Goal: Transaction & Acquisition: Obtain resource

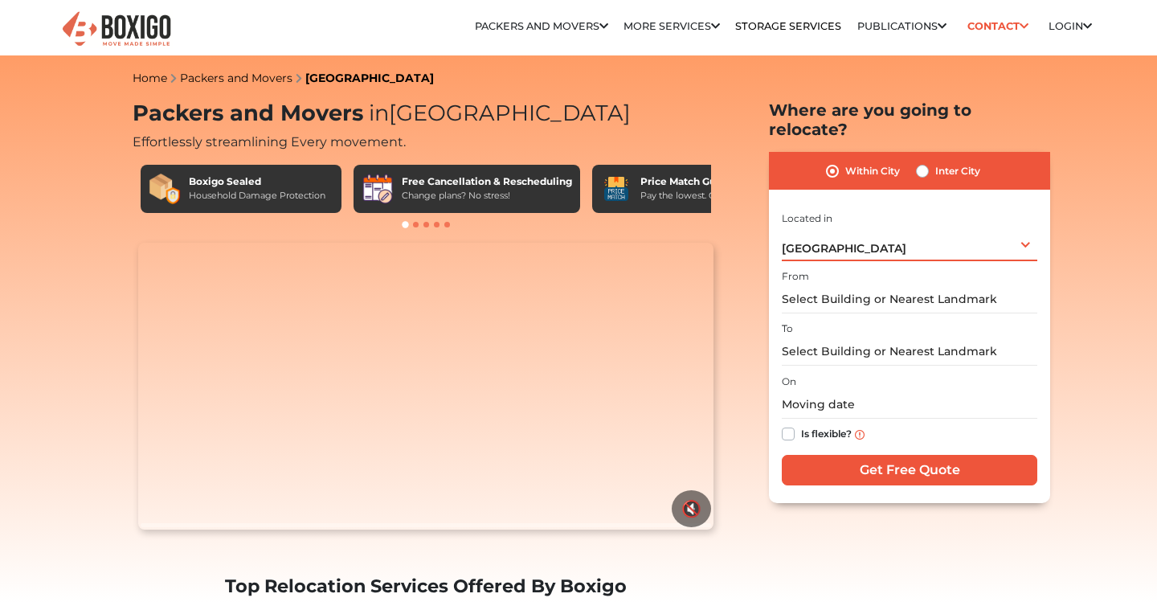
click at [854, 227] on div "Bengaluru Select City Bangalore Bengaluru Bhopal Bhubaneswar Chennai Coimbatore…" at bounding box center [910, 244] width 256 height 34
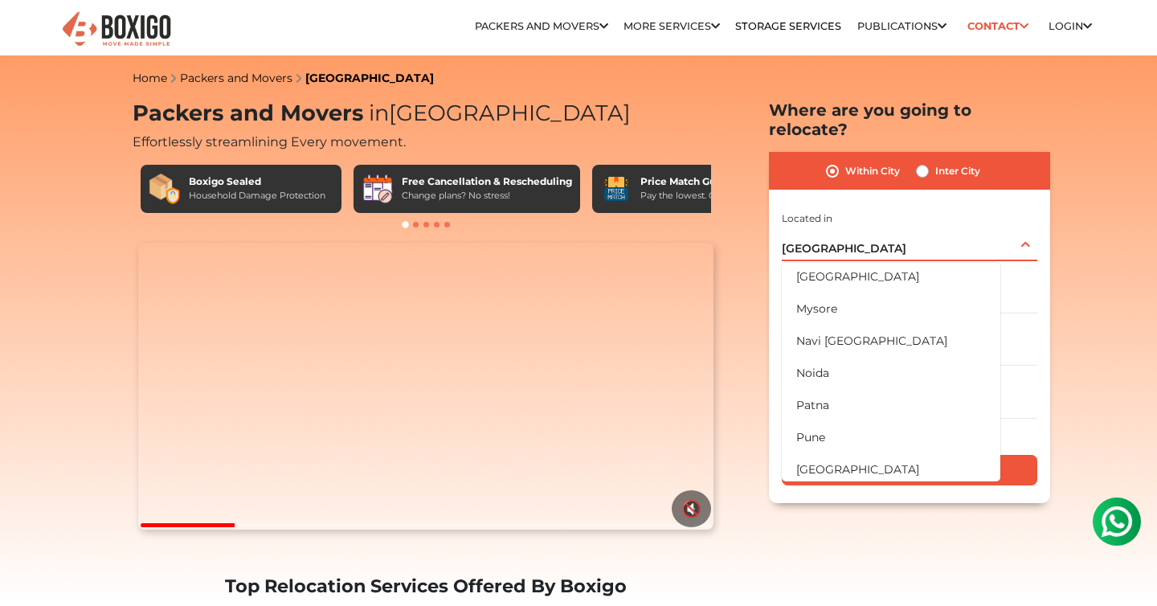
scroll to position [681, 0]
click at [932, 162] on div "Inter City" at bounding box center [948, 171] width 64 height 19
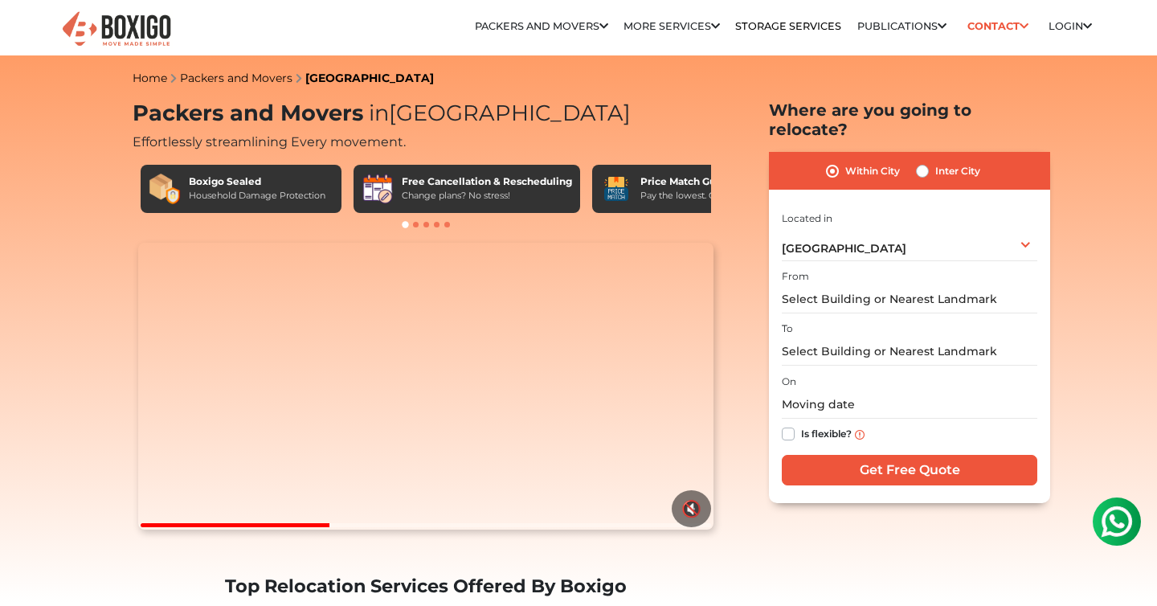
click at [935, 162] on label "Inter City" at bounding box center [957, 171] width 45 height 19
click at [920, 162] on input "Inter City" at bounding box center [922, 170] width 13 height 16
radio input "true"
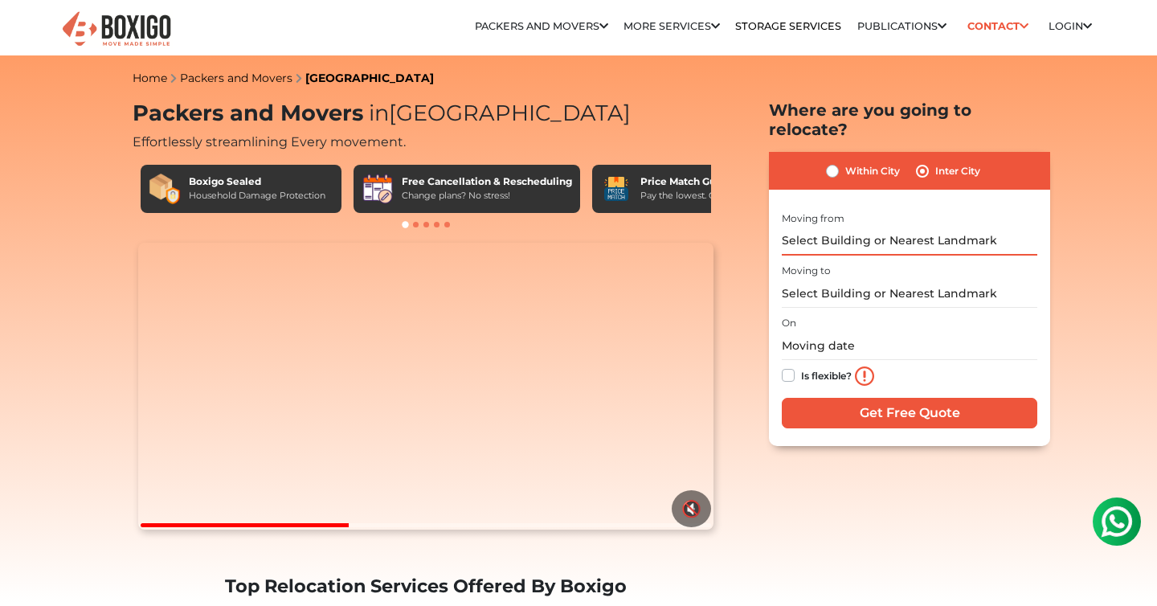
click at [845, 227] on input "text" at bounding box center [910, 241] width 256 height 28
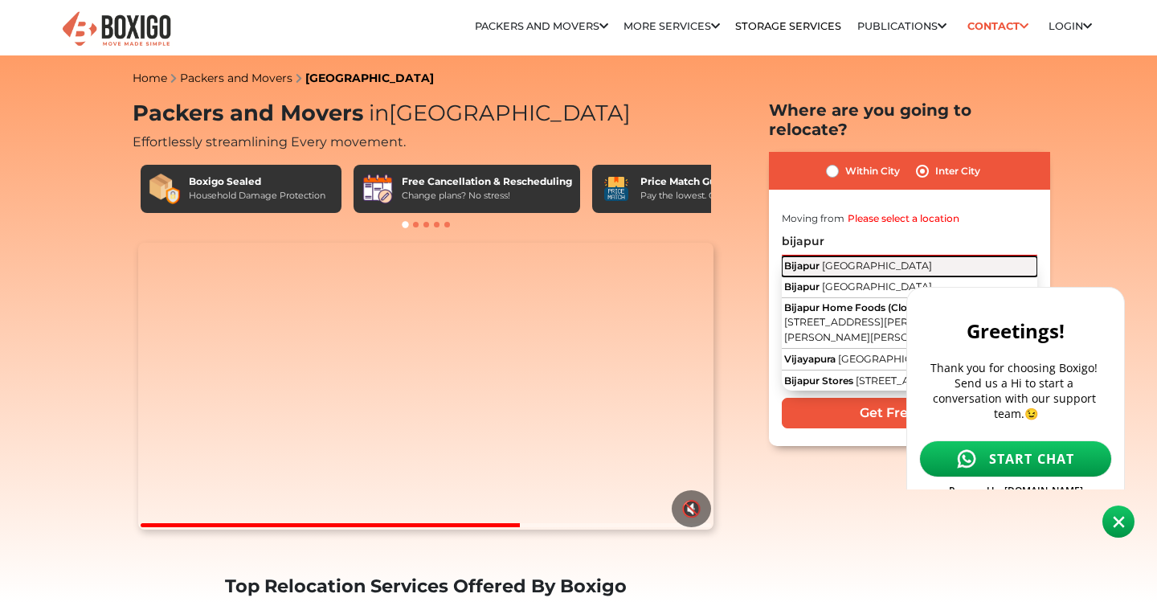
click at [837, 260] on span "[GEOGRAPHIC_DATA]" at bounding box center [877, 266] width 110 height 12
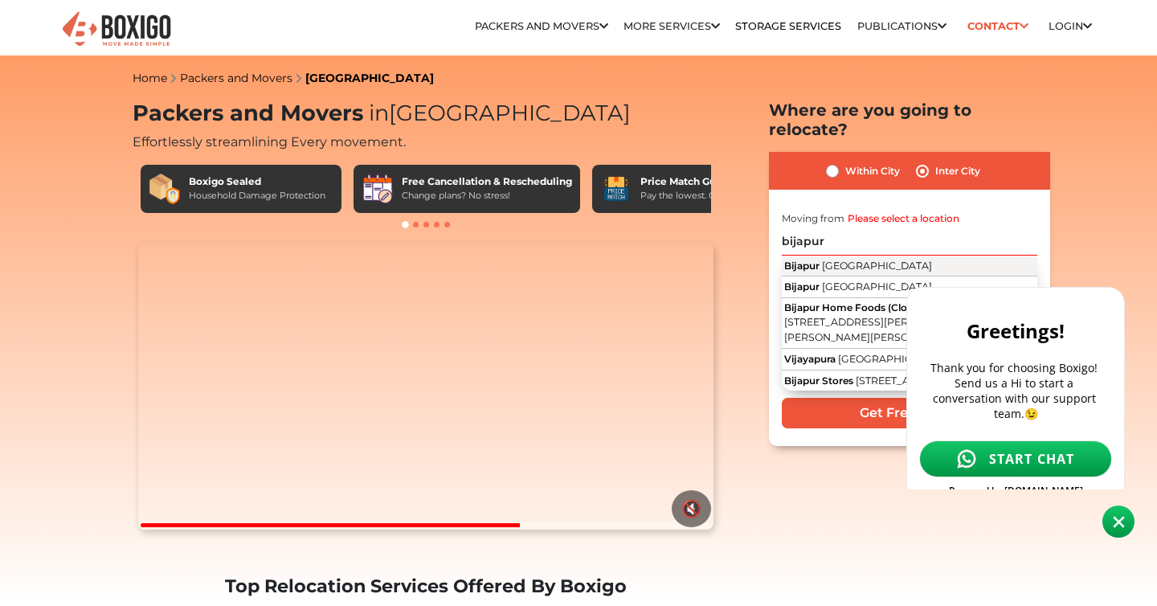
type input "Bijapur, Karnataka"
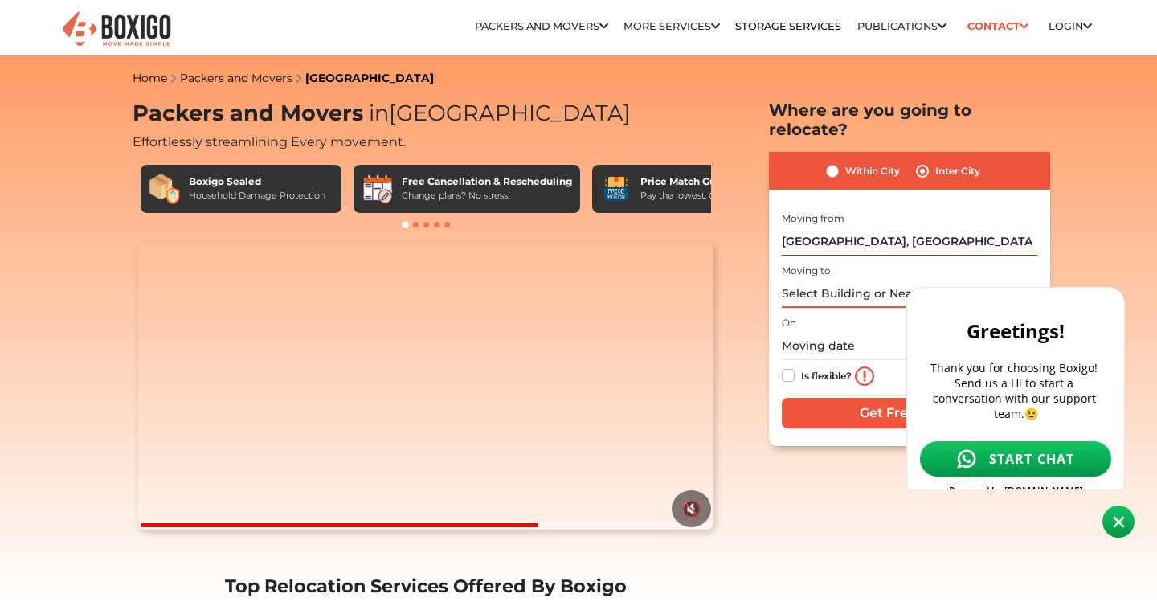
click at [825, 280] on input "text" at bounding box center [910, 294] width 256 height 28
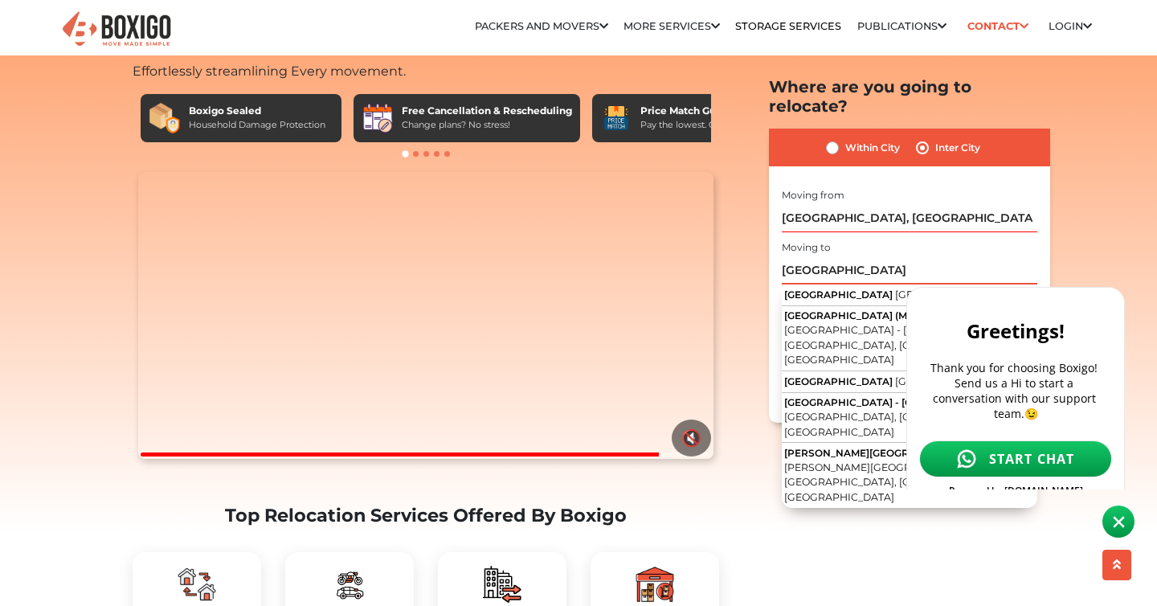
scroll to position [72, 0]
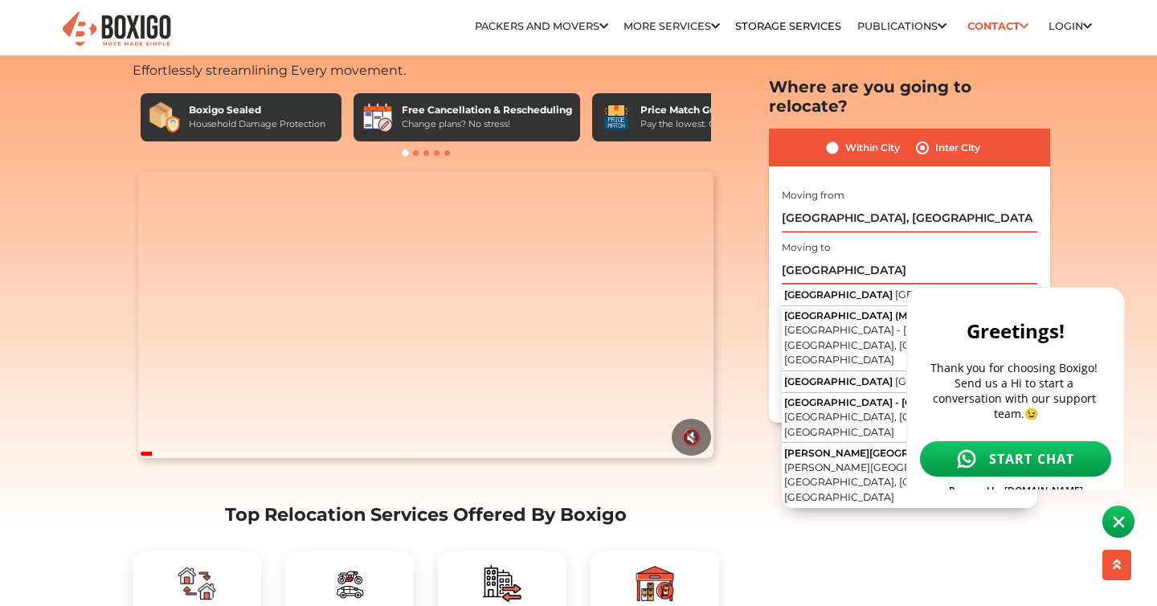
click at [825, 256] on input "chennai" at bounding box center [910, 270] width 256 height 28
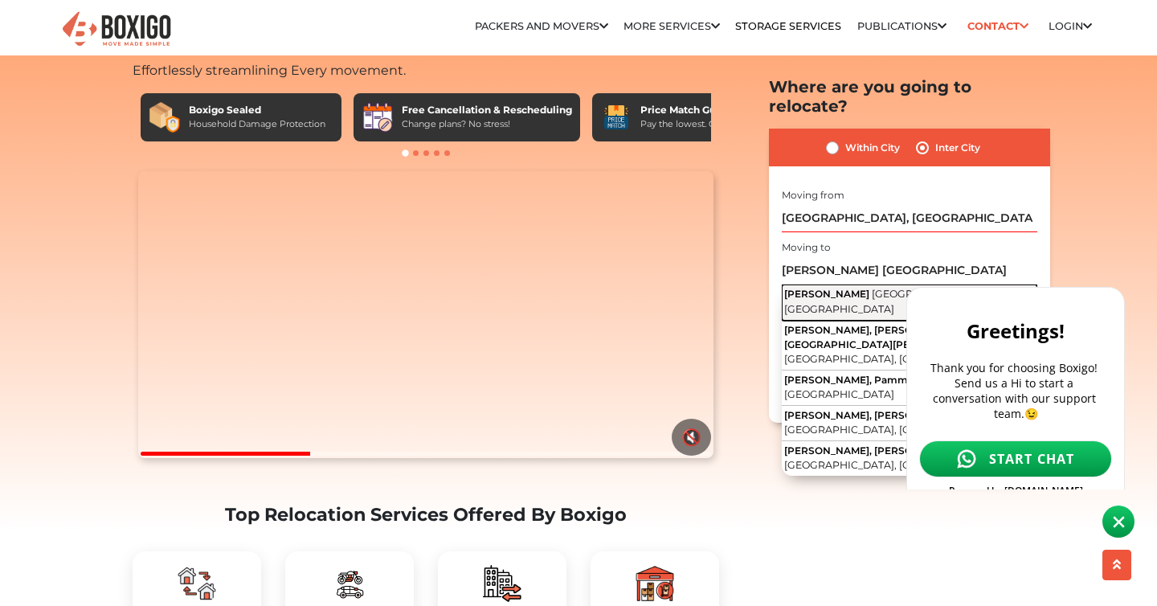
click at [799, 288] on span "[PERSON_NAME]" at bounding box center [826, 294] width 85 height 12
type input "Anna Nagar, Chennai, Tamil Nadu"
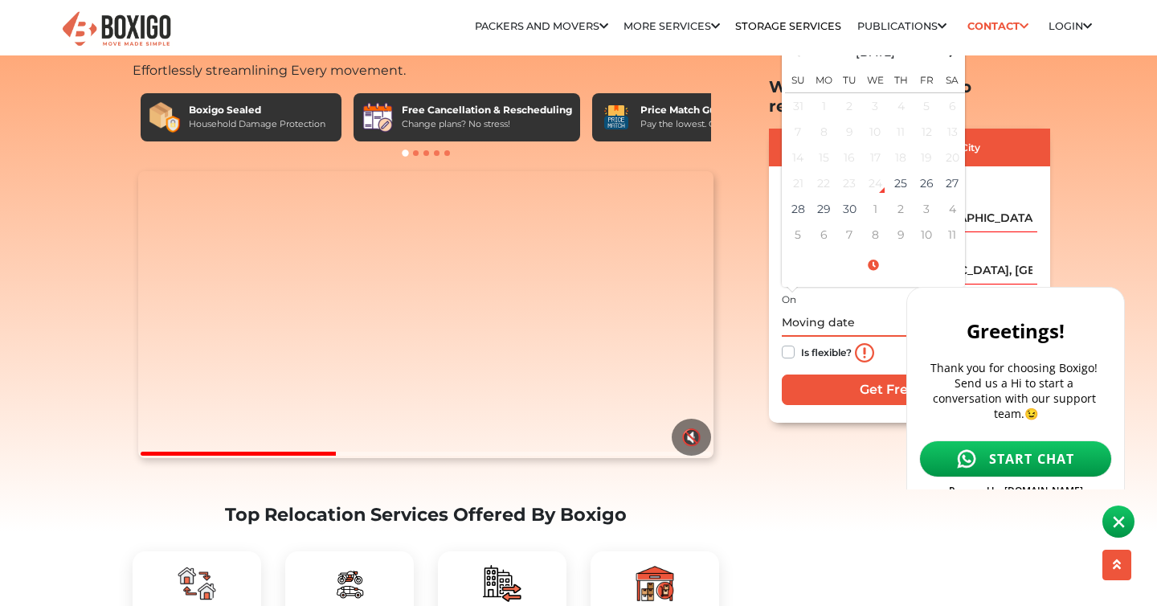
click at [815, 309] on input "text" at bounding box center [910, 323] width 256 height 28
click at [824, 196] on td "29" at bounding box center [824, 209] width 26 height 26
type input "09/29/2025 12:00 AM"
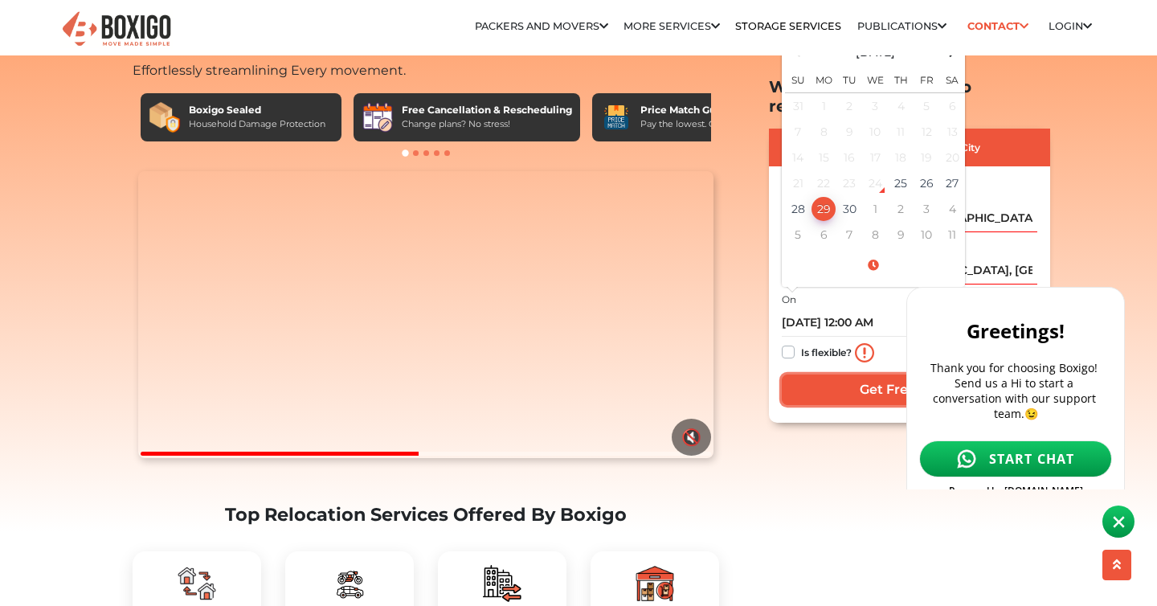
click at [858, 374] on input "Get Free Quote" at bounding box center [910, 389] width 256 height 31
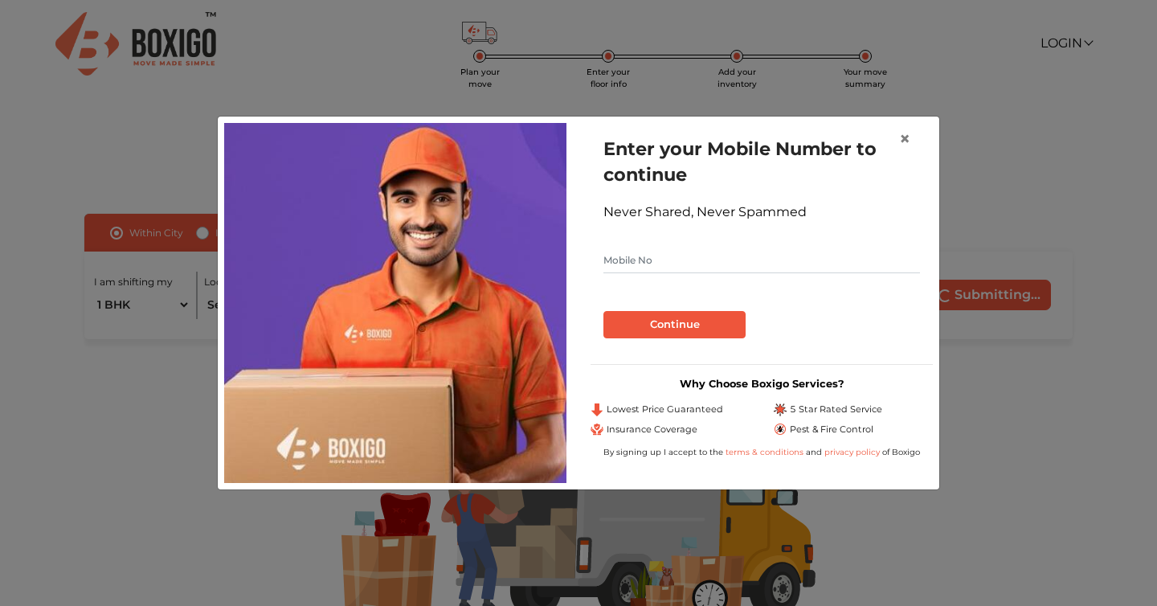
click at [698, 257] on input "text" at bounding box center [761, 260] width 317 height 26
type input "8754502004"
click at [716, 317] on button "Continue" at bounding box center [674, 324] width 142 height 27
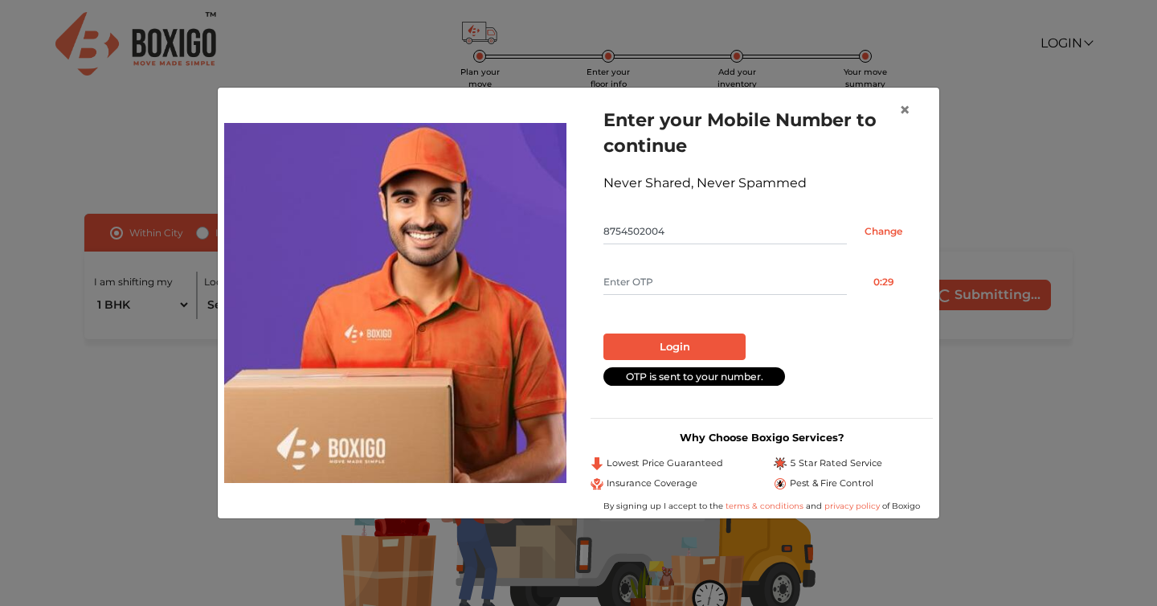
click at [675, 284] on input "text" at bounding box center [724, 282] width 243 height 26
type input "5655"
click at [685, 331] on div "Login" at bounding box center [761, 340] width 317 height 39
click at [685, 354] on button "Login" at bounding box center [674, 346] width 142 height 27
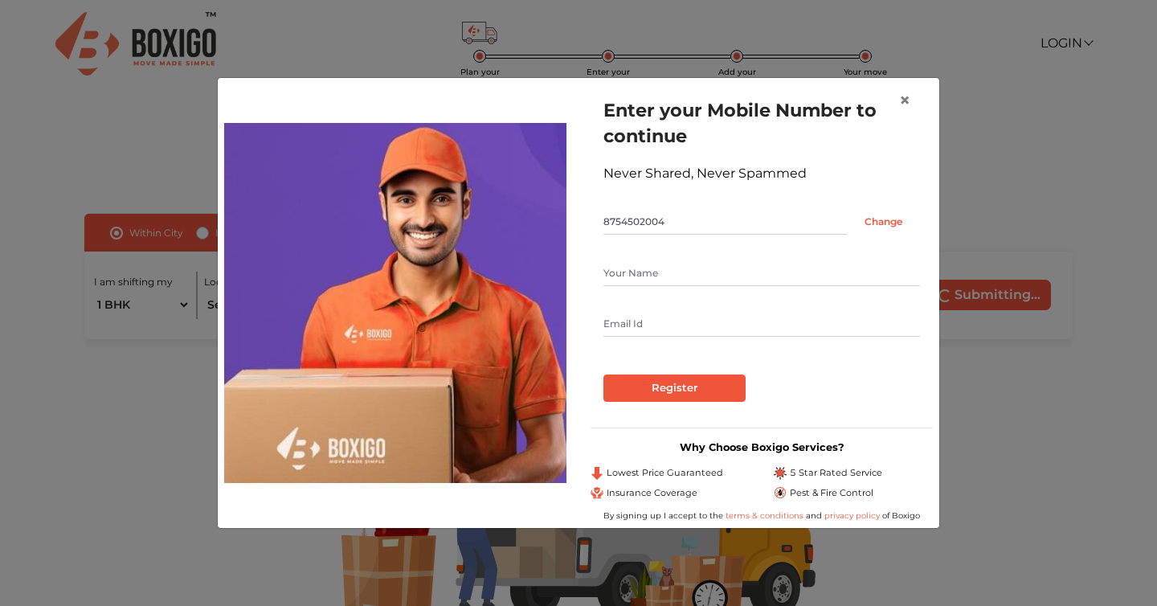
click at [668, 258] on form "Enter your Mobile Number to continue Never Shared, Never Spammed 8754502004 Cha…" at bounding box center [761, 249] width 317 height 305
click at [668, 278] on input "text" at bounding box center [761, 273] width 317 height 26
type input "[PERSON_NAME]"
type input "[EMAIL_ADDRESS][DOMAIN_NAME]"
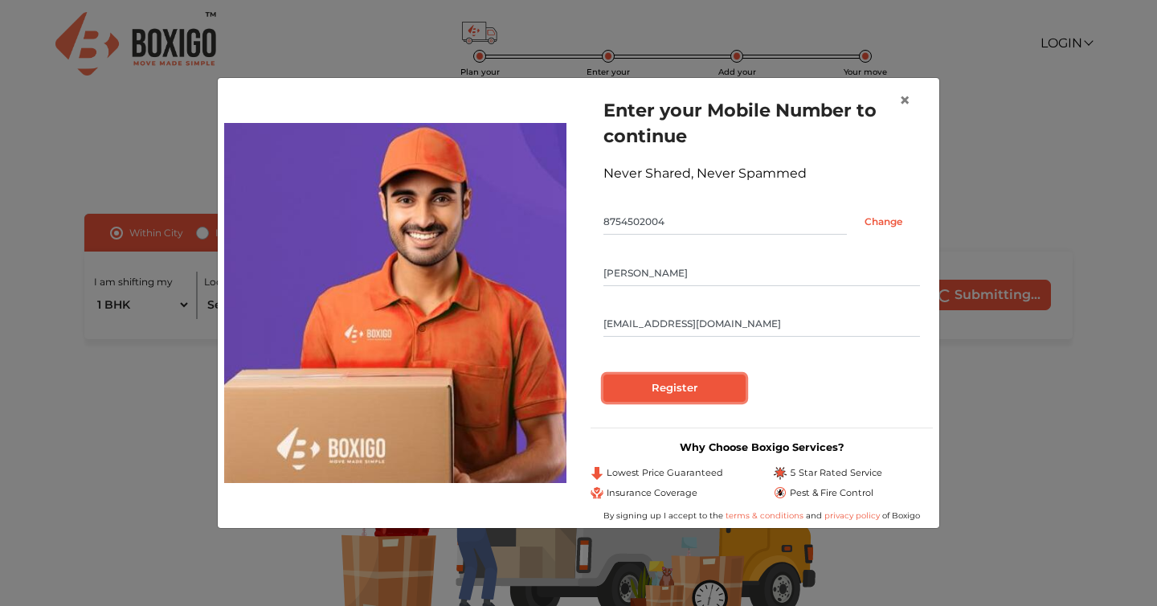
click at [717, 392] on input "Register" at bounding box center [674, 387] width 142 height 27
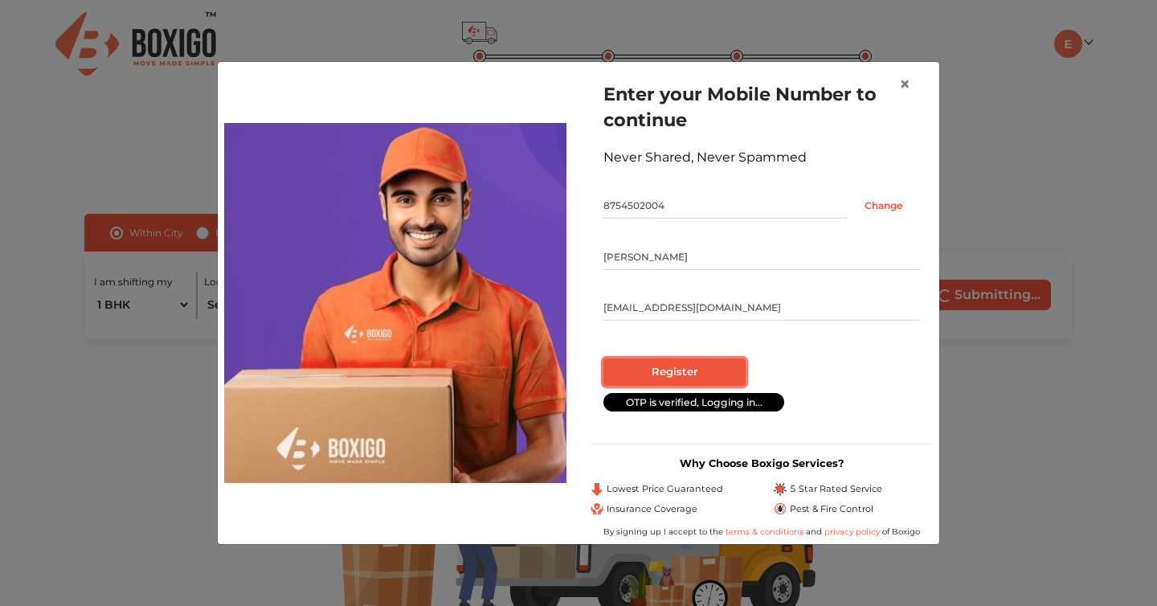
radio input "false"
radio input "true"
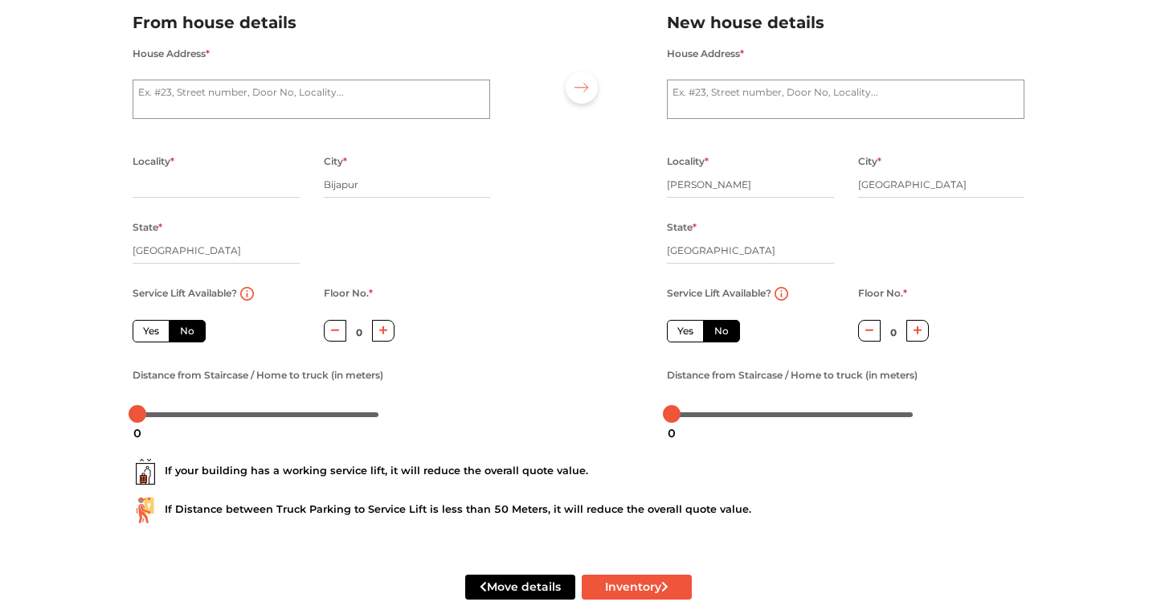
scroll to position [100, 0]
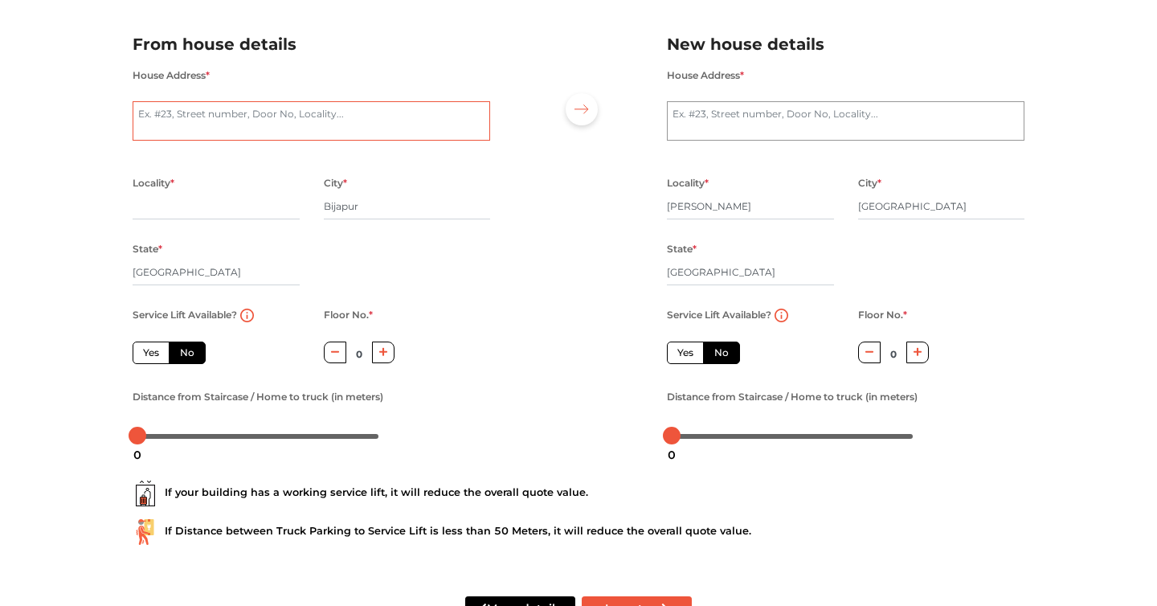
click at [219, 129] on textarea "House Address *" at bounding box center [312, 121] width 358 height 40
type textarea "F3, ZAM ZAM APPARTMENT"
click at [231, 220] on div "Locality *" at bounding box center [216, 206] width 167 height 66
click at [232, 208] on input "text" at bounding box center [216, 207] width 167 height 26
type input "[GEOGRAPHIC_DATA]"
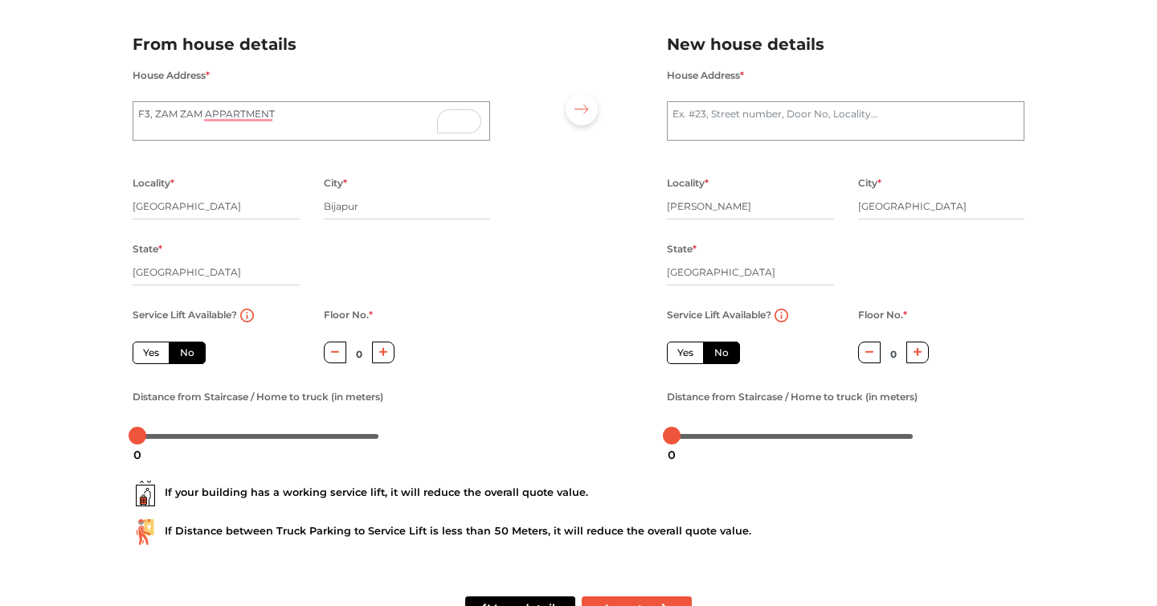
click at [378, 349] on button "button" at bounding box center [383, 352] width 23 height 22
type input "1"
click at [145, 438] on div at bounding box center [145, 436] width 18 height 18
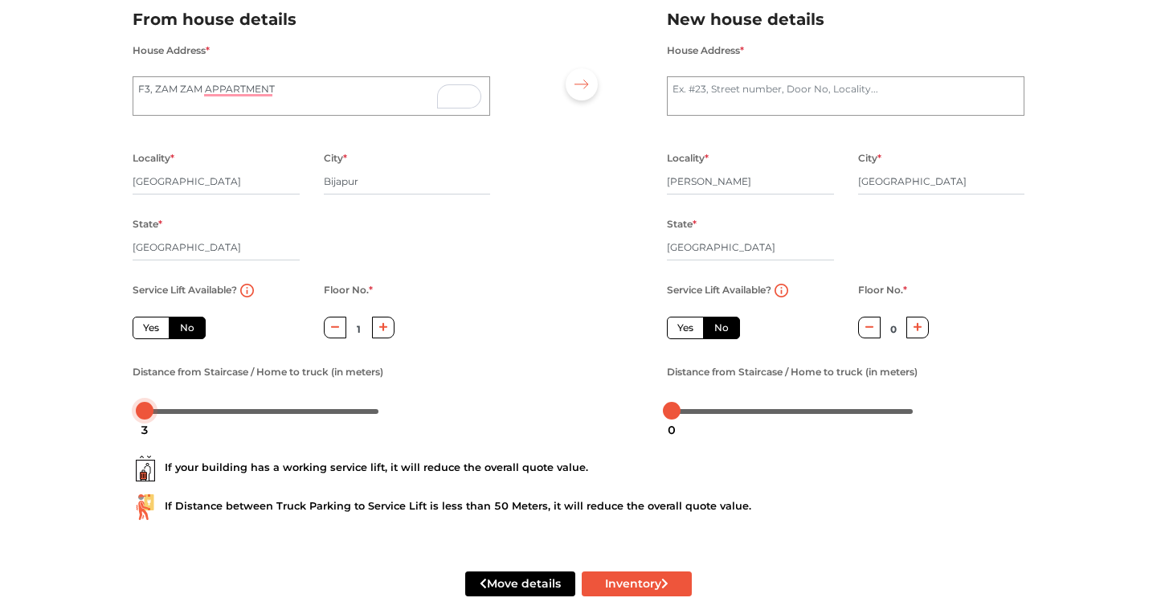
scroll to position [124, 0]
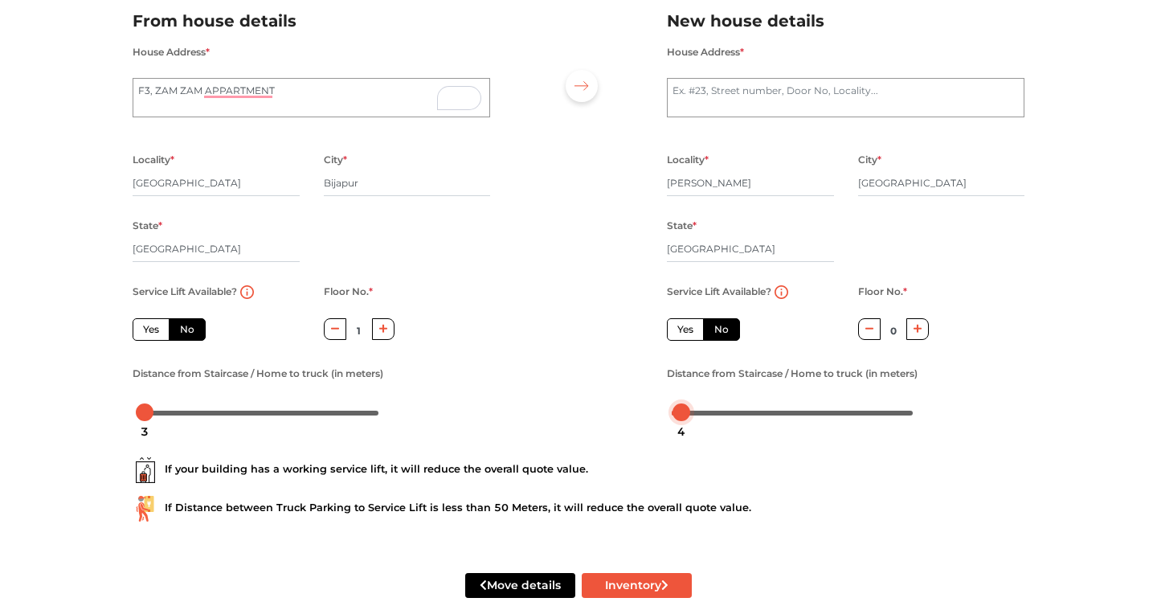
click at [681, 410] on div at bounding box center [792, 412] width 241 height 10
click at [710, 104] on textarea "House Address *" at bounding box center [846, 98] width 358 height 40
type textarea "[STREET_ADDRESS]"
click at [559, 222] on div at bounding box center [578, 210] width 153 height 443
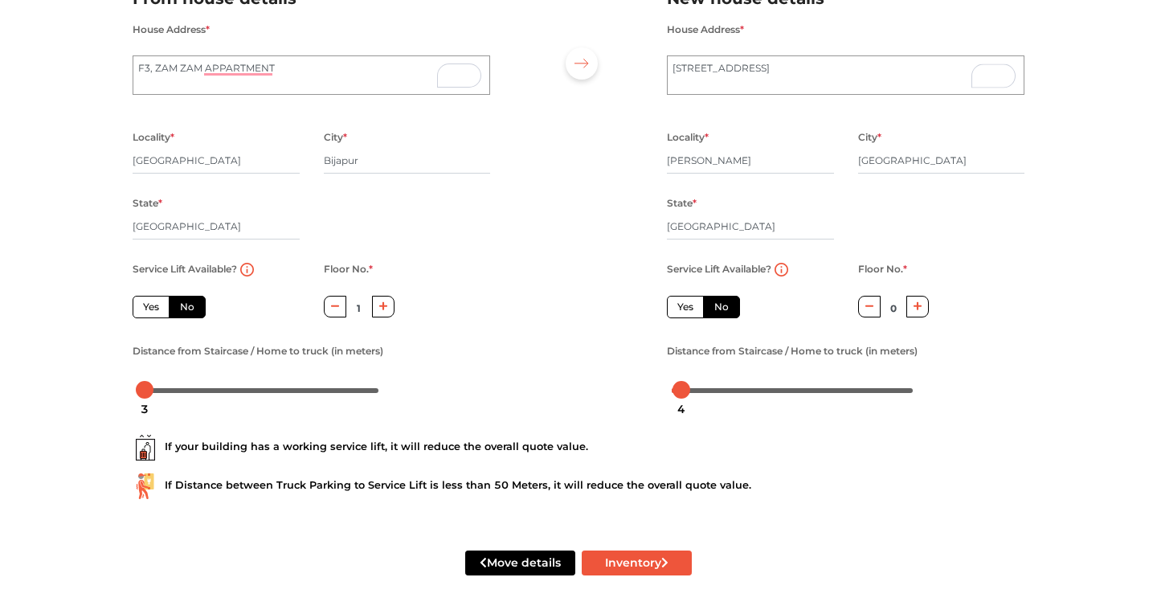
scroll to position [157, 0]
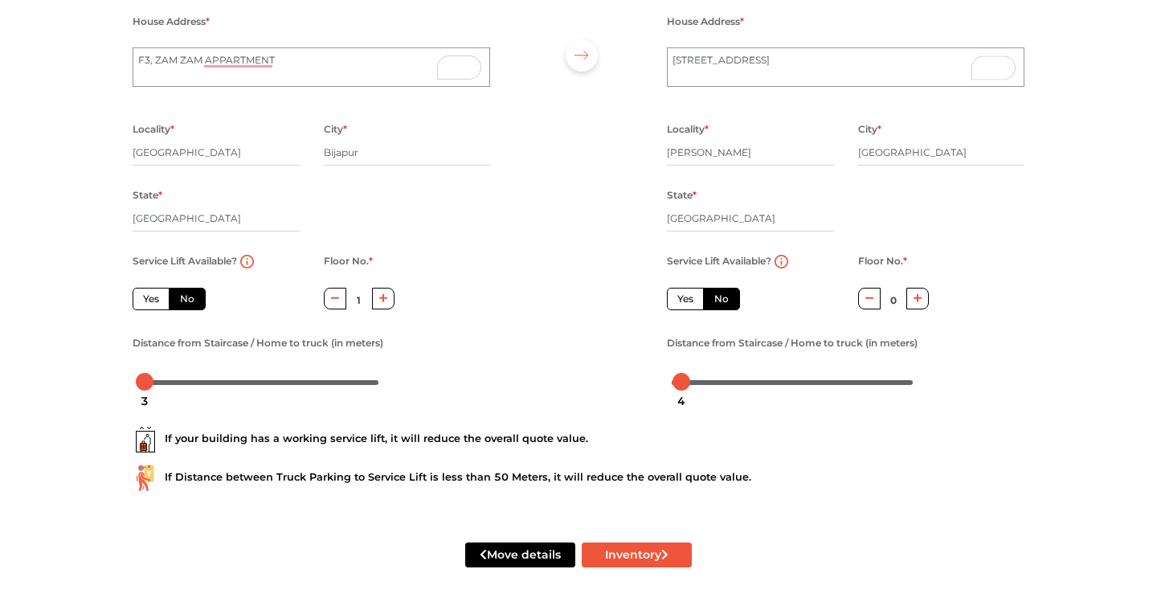
click at [930, 301] on div "Floor No. * 0" at bounding box center [894, 291] width 96 height 81
click at [919, 298] on icon "button" at bounding box center [918, 298] width 9 height 10
type input "1"
click at [624, 548] on button "Inventory" at bounding box center [637, 554] width 110 height 25
radio input "true"
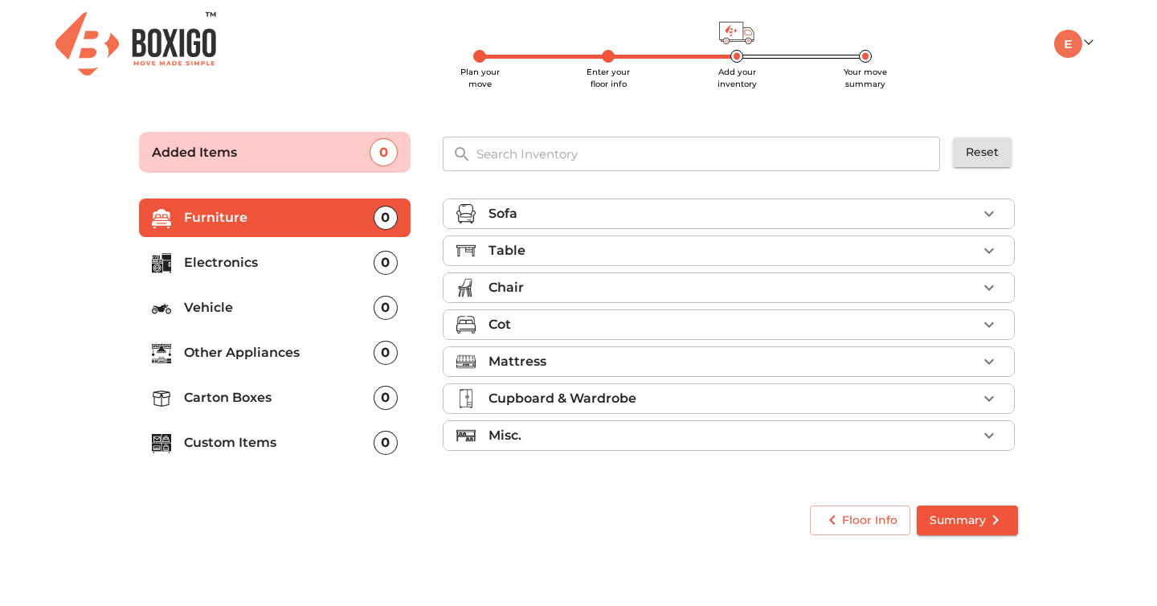
click at [525, 246] on div "Table" at bounding box center [733, 250] width 489 height 19
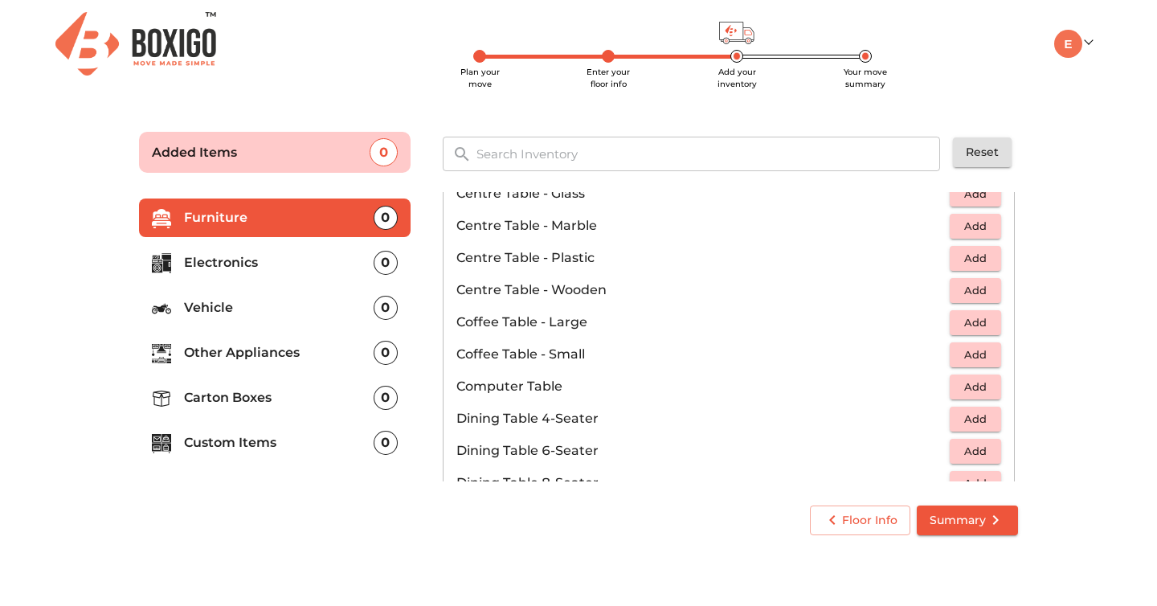
scroll to position [129, 0]
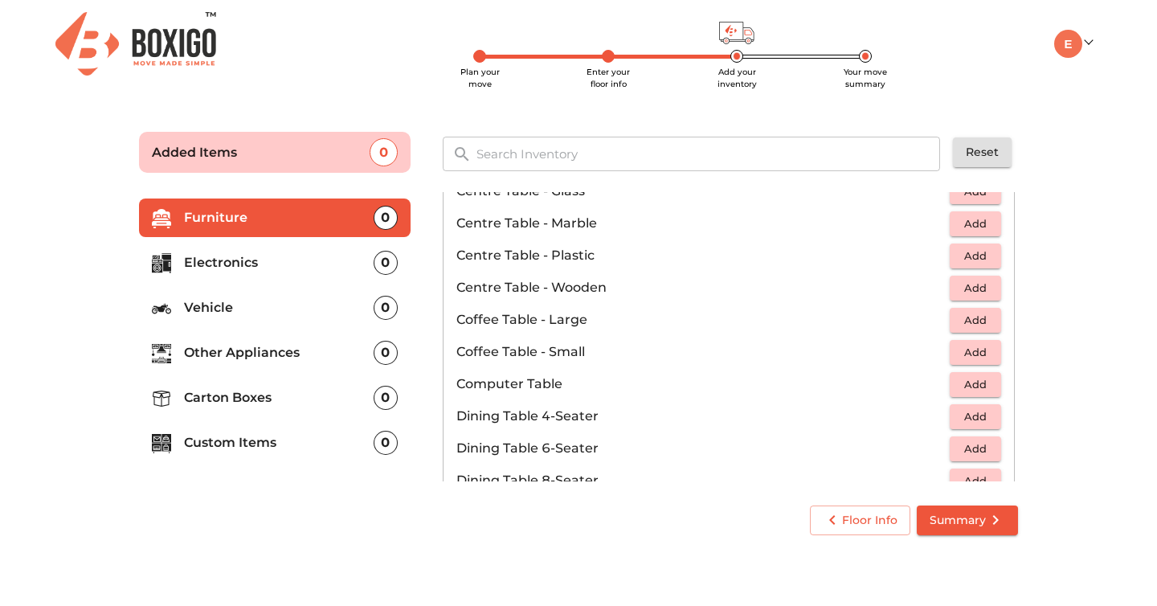
click at [1113, 166] on main "Plan your move Enter your floor info Add your inventory Your move summary Added…" at bounding box center [578, 330] width 1157 height 442
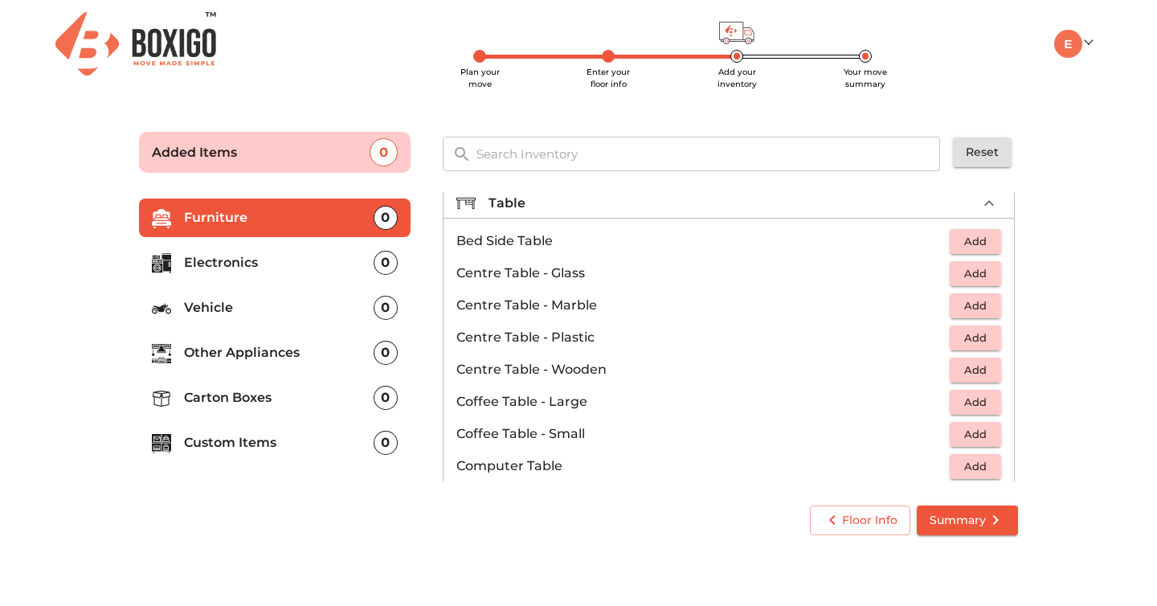
scroll to position [65, 0]
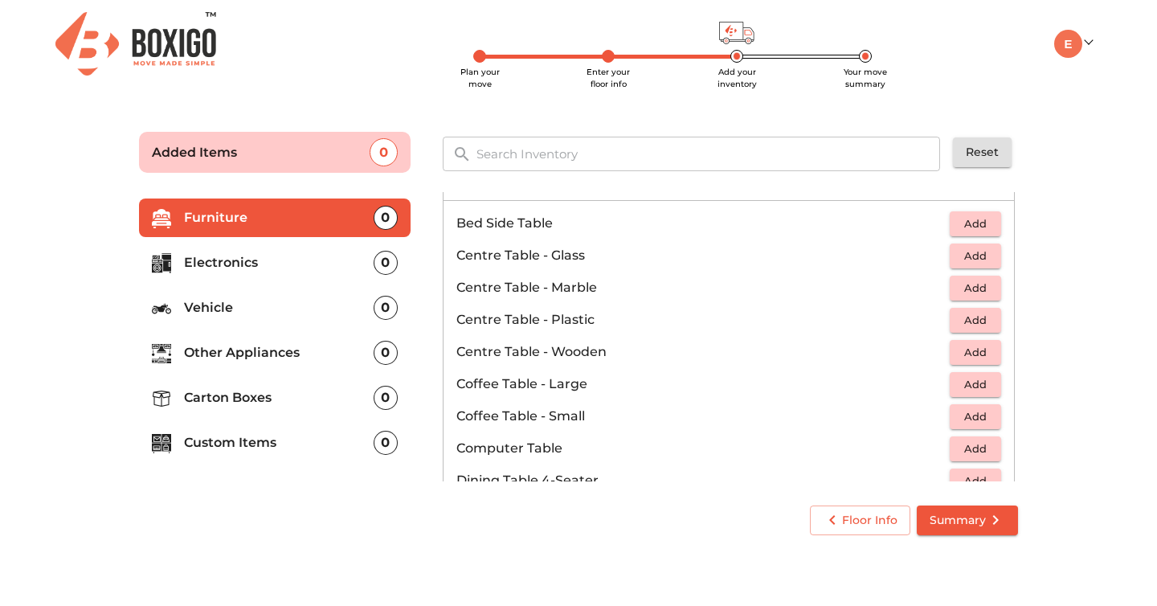
click at [975, 306] on li "Centre Table - Plastic Add" at bounding box center [729, 320] width 570 height 32
click at [970, 323] on span "Add" at bounding box center [975, 320] width 35 height 18
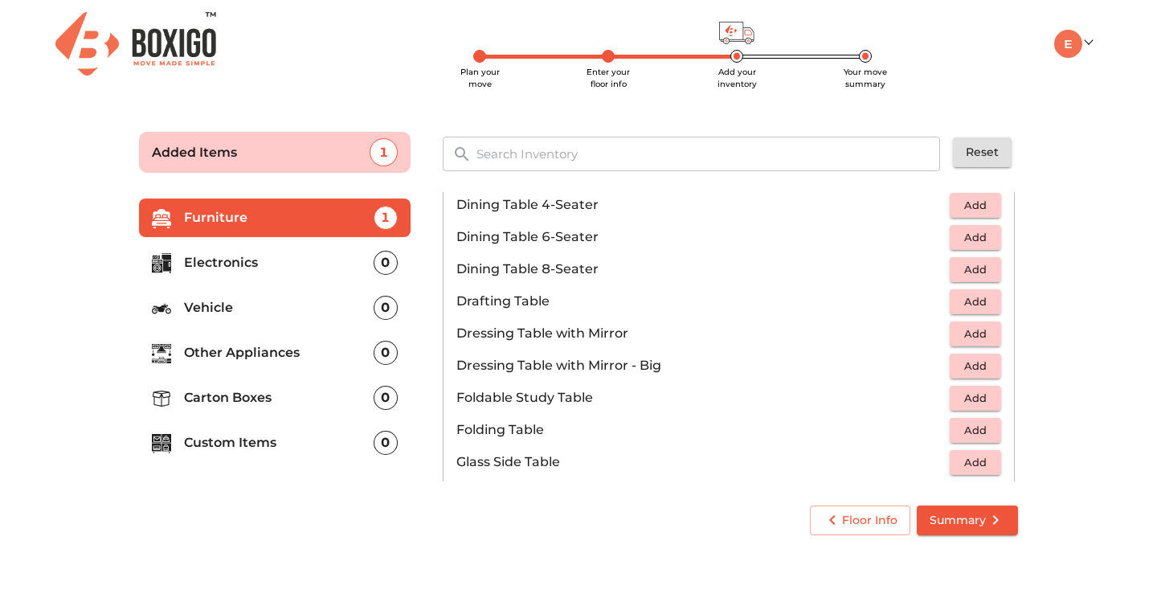
scroll to position [350, 0]
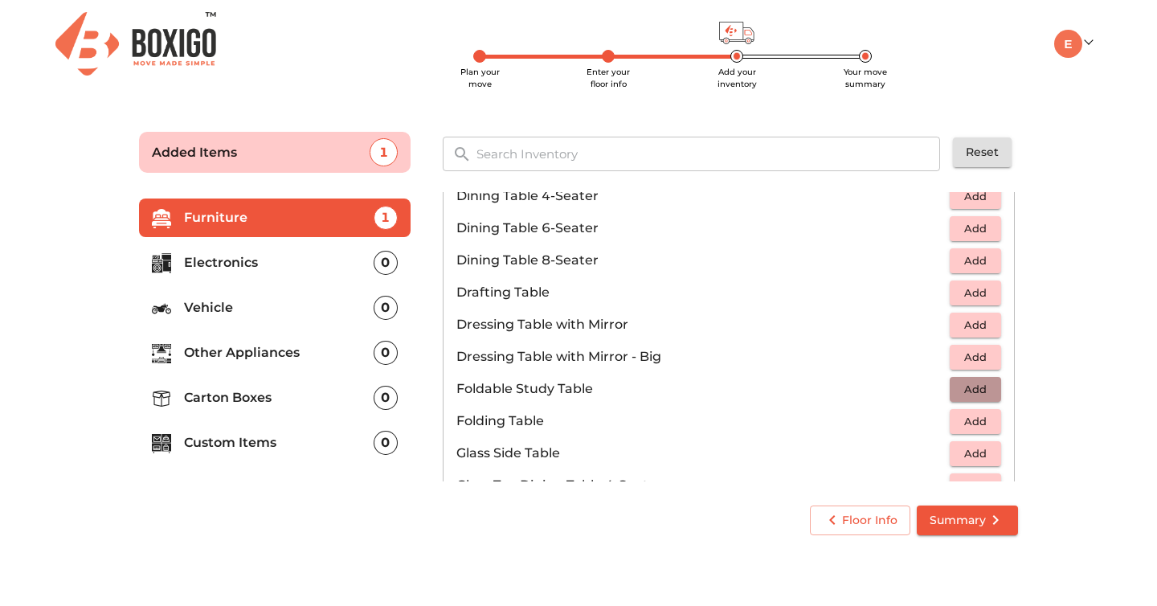
click at [974, 387] on span "Add" at bounding box center [975, 389] width 35 height 18
click at [990, 387] on icon "button" at bounding box center [988, 388] width 19 height 19
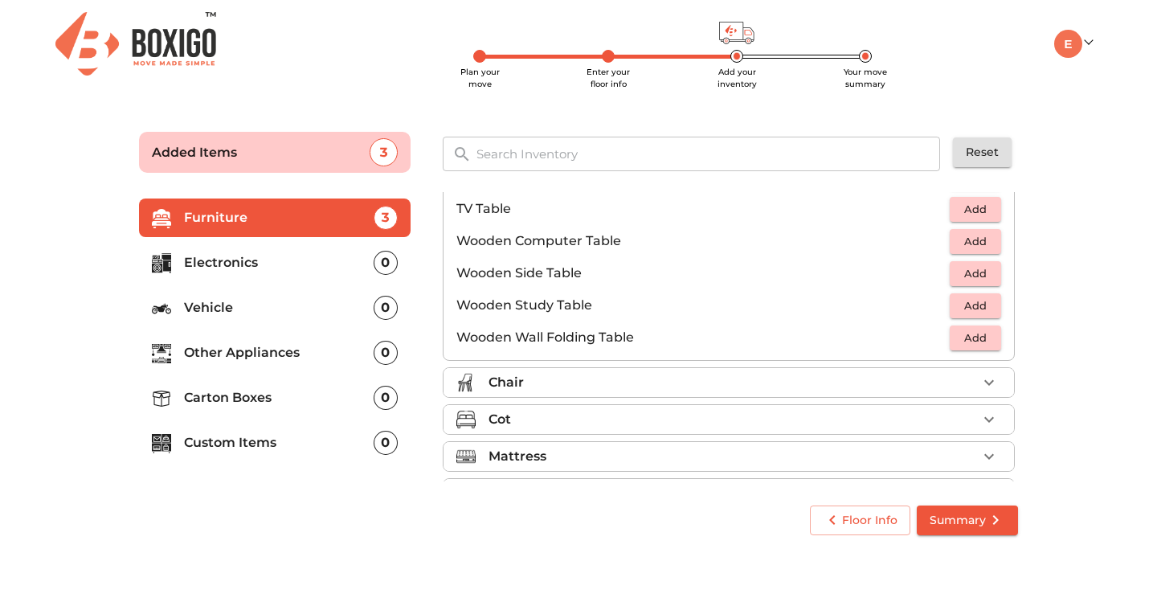
scroll to position [1045, 0]
click at [787, 382] on div "Chair" at bounding box center [733, 381] width 489 height 19
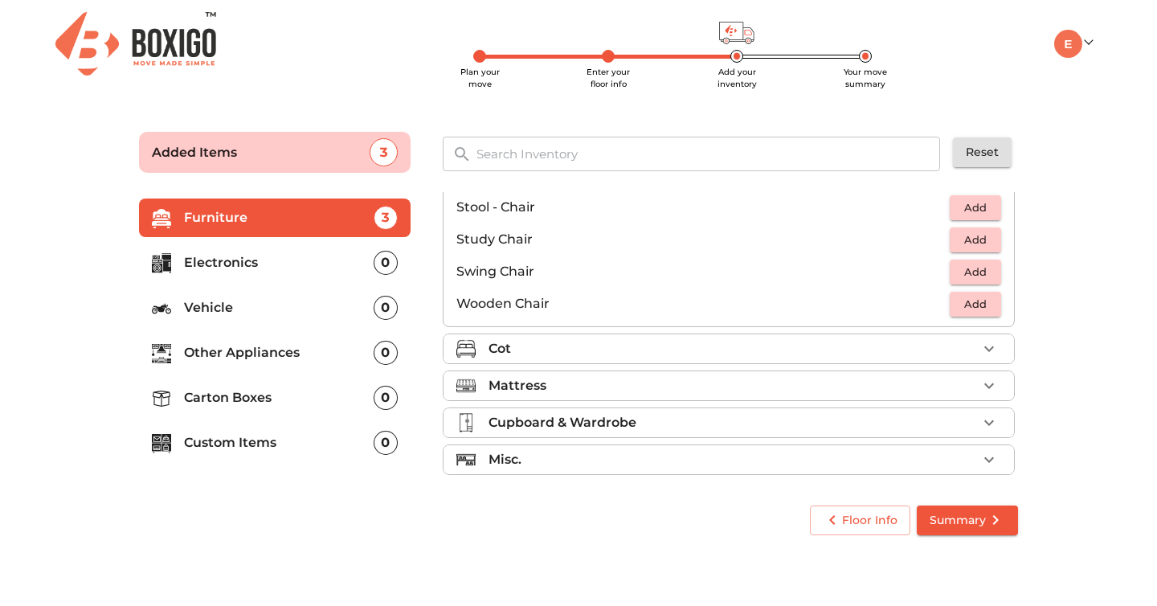
scroll to position [660, 0]
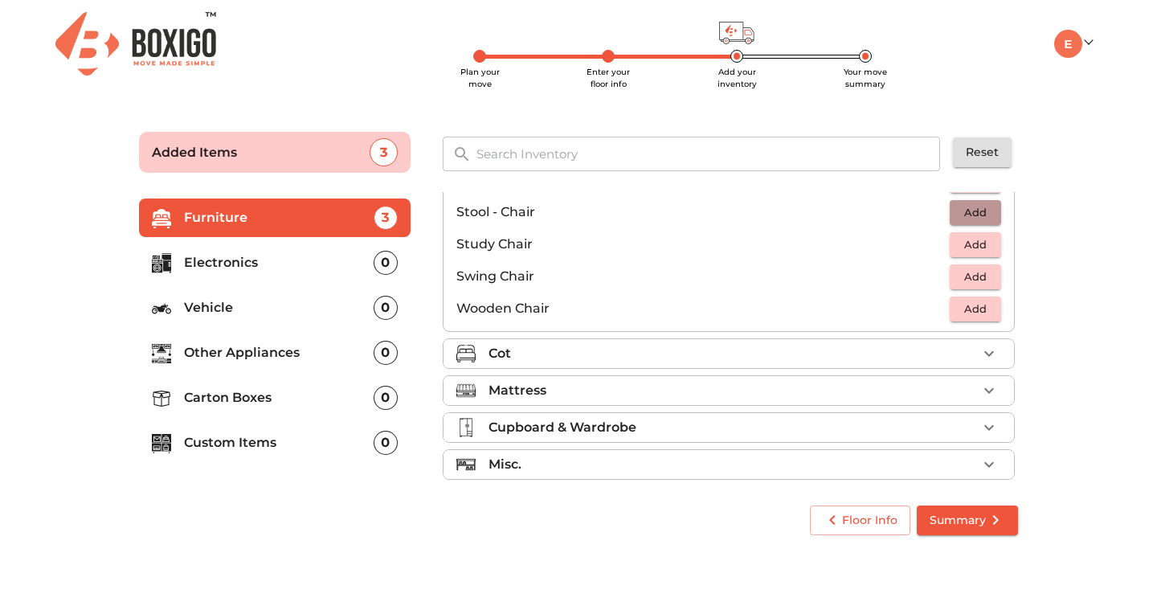
click at [980, 211] on span "Add" at bounding box center [975, 212] width 35 height 18
click at [979, 244] on span "Add" at bounding box center [975, 244] width 35 height 18
click at [988, 243] on icon "button" at bounding box center [988, 244] width 11 height 11
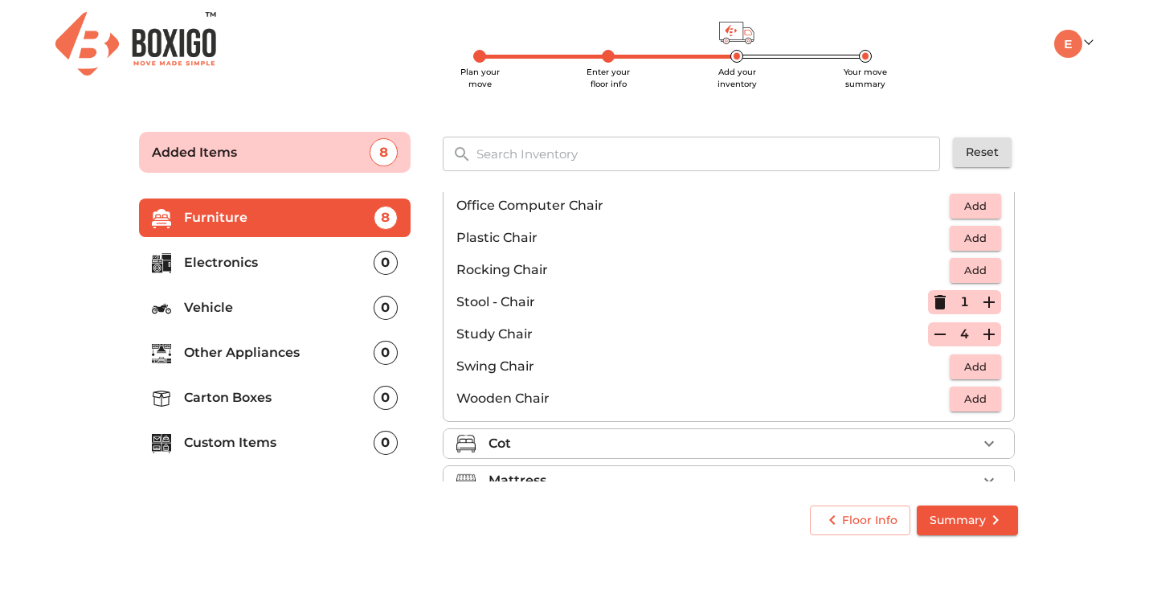
scroll to position [565, 0]
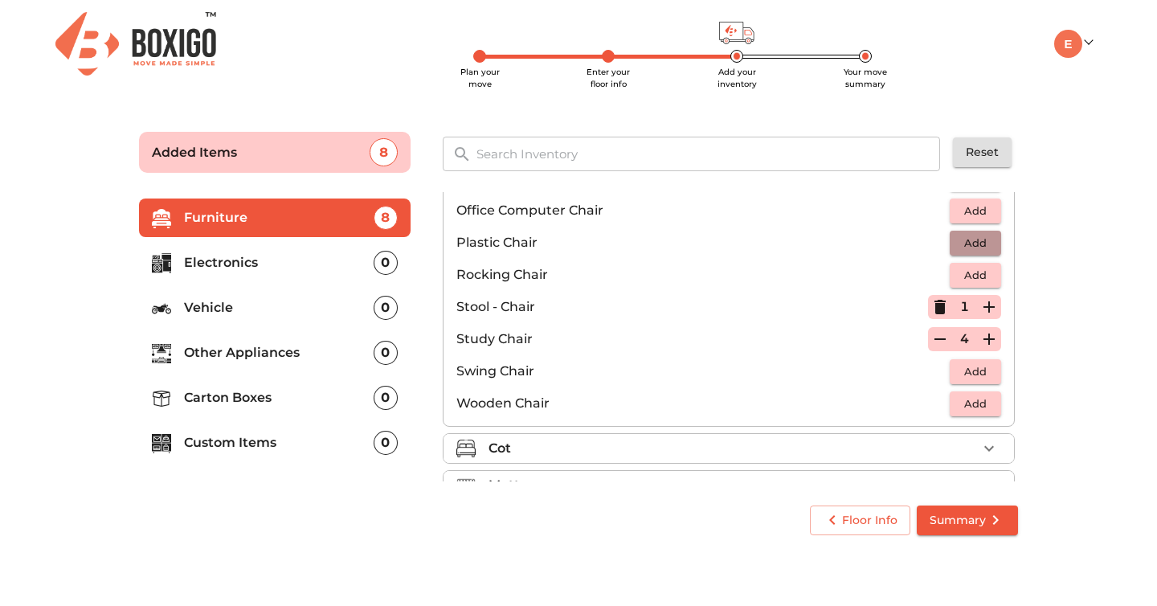
click at [988, 236] on span "Add" at bounding box center [975, 243] width 35 height 18
click at [988, 236] on icon "button" at bounding box center [988, 242] width 19 height 19
click at [938, 337] on icon "button" at bounding box center [939, 338] width 19 height 19
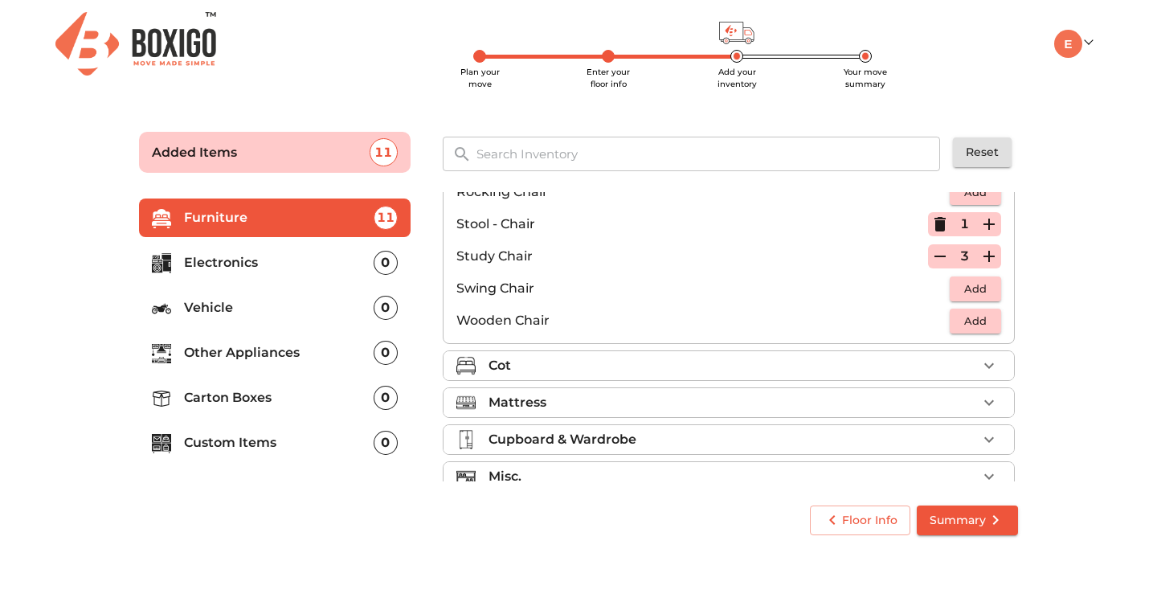
click at [808, 372] on div "Cot" at bounding box center [733, 365] width 489 height 19
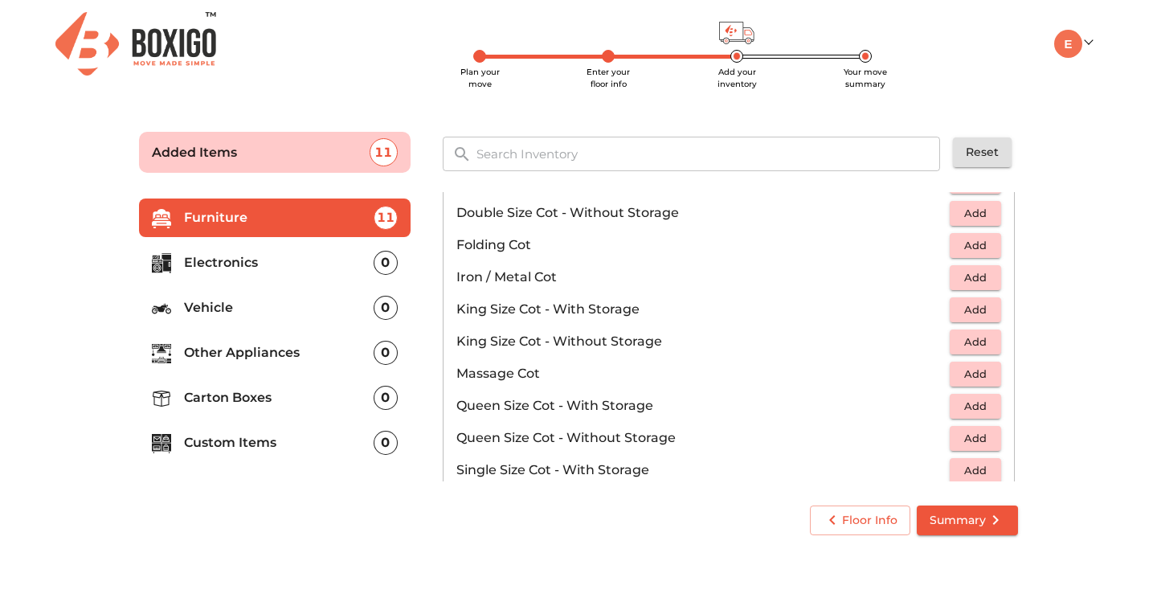
scroll to position [336, 0]
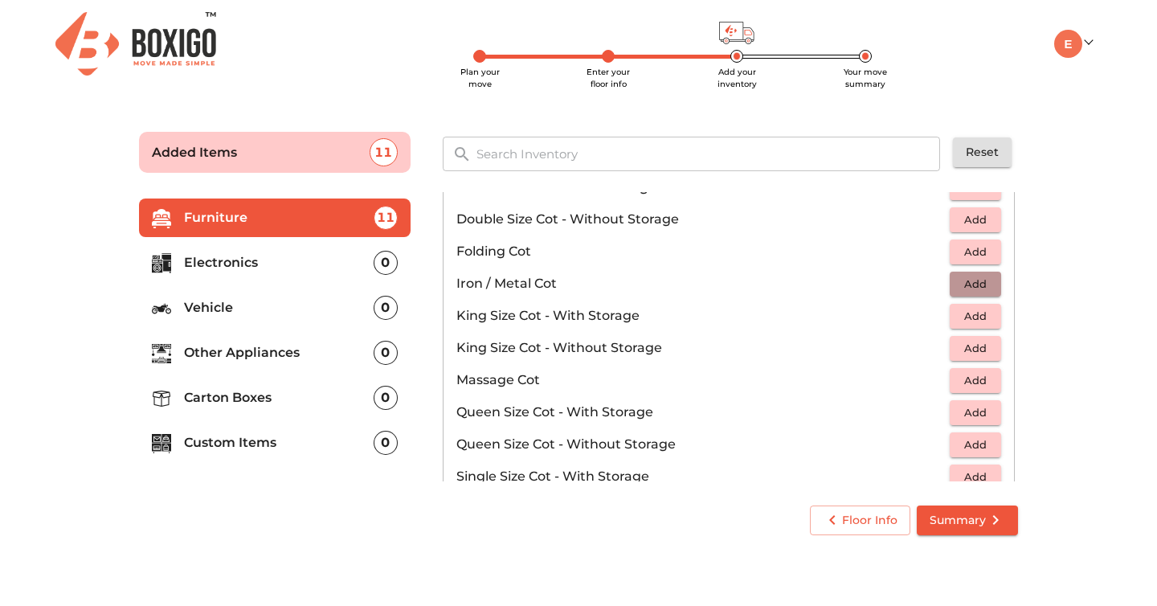
click at [980, 283] on span "Add" at bounding box center [975, 284] width 35 height 18
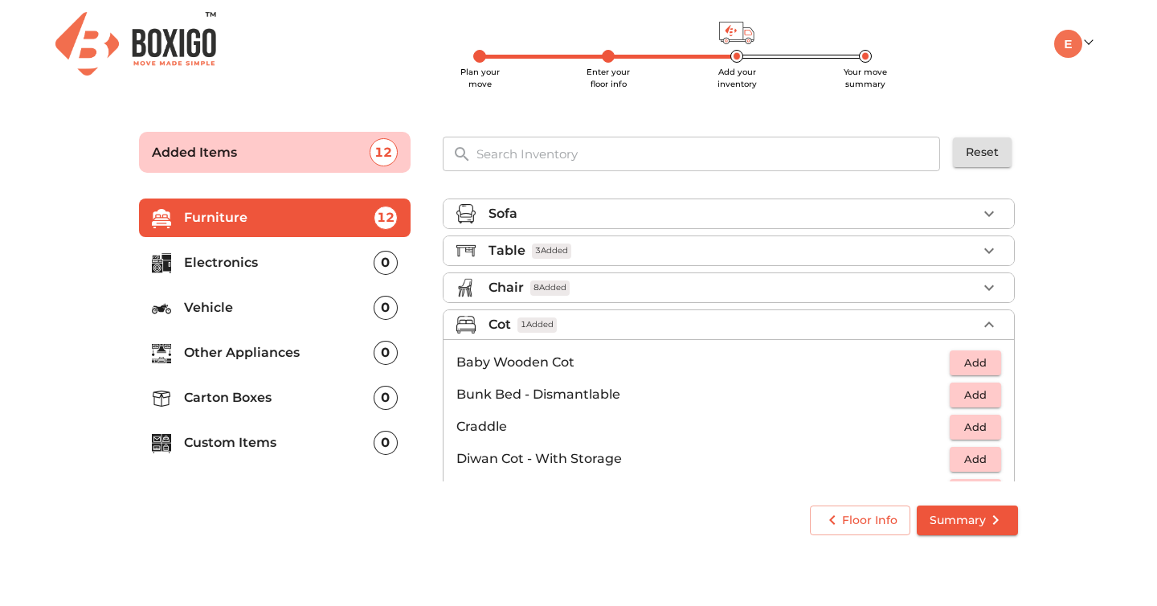
scroll to position [8, 0]
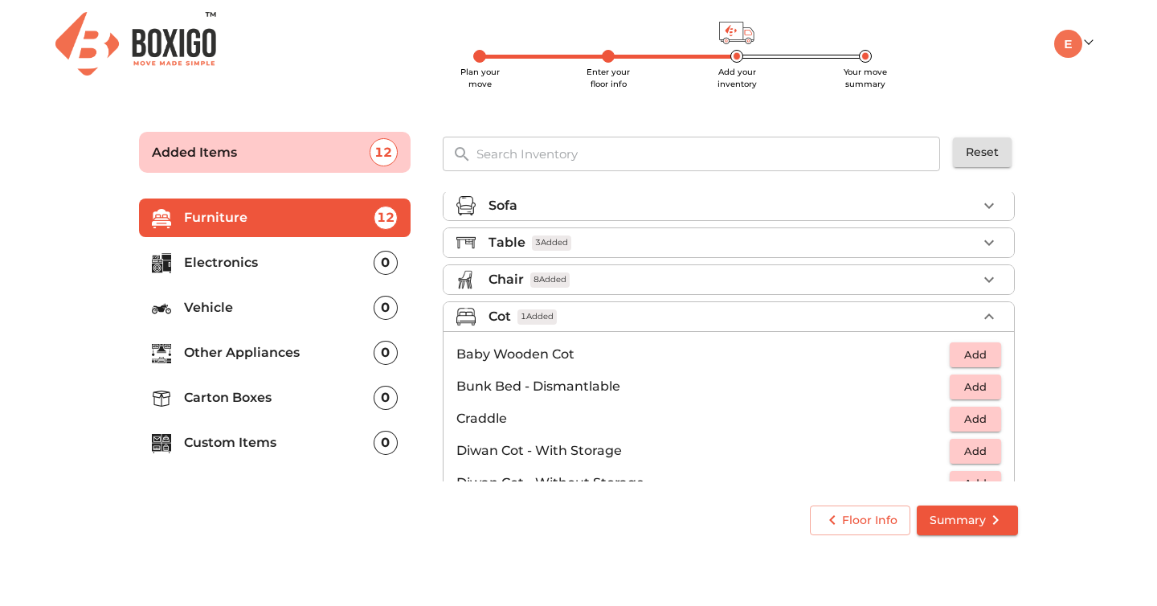
click at [684, 248] on div "Table 3 Added" at bounding box center [733, 242] width 489 height 19
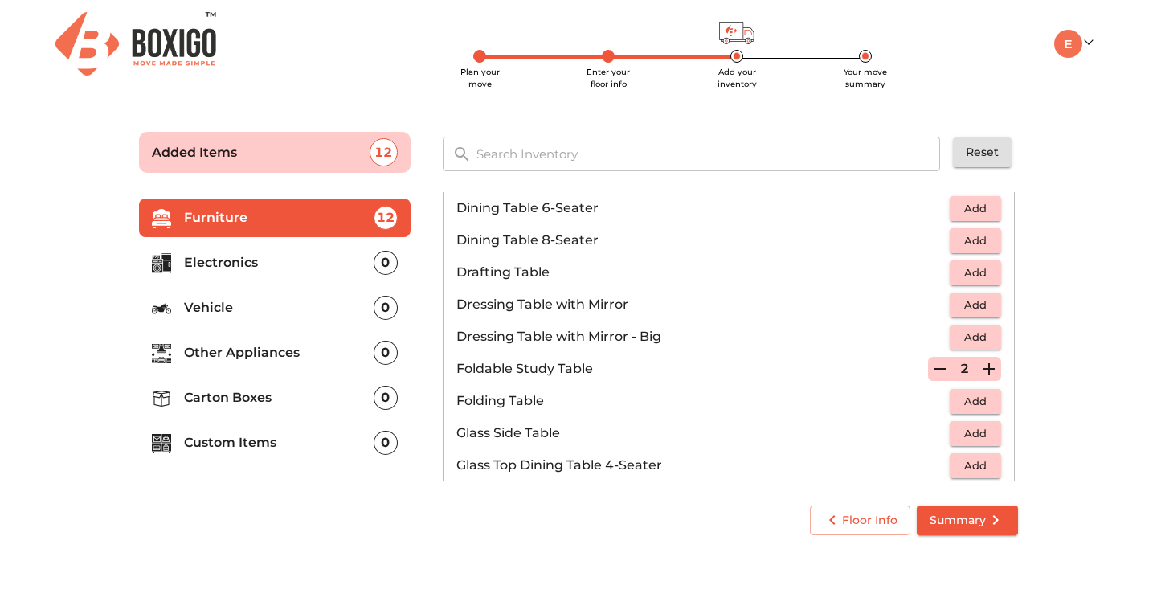
scroll to position [386, 0]
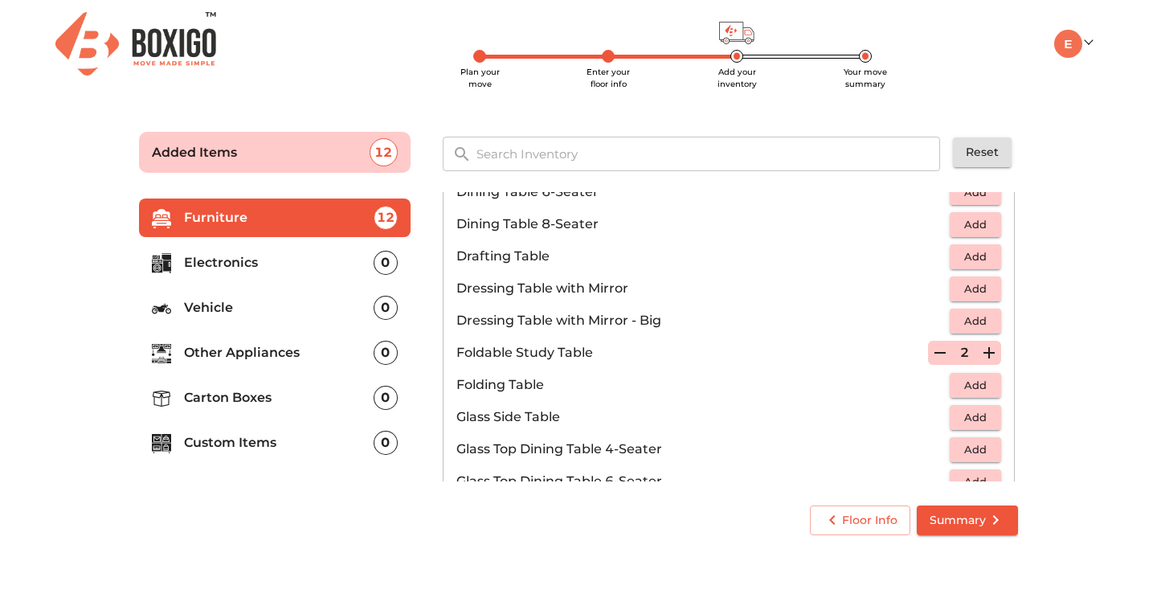
click at [234, 257] on p "Electronics" at bounding box center [279, 262] width 190 height 19
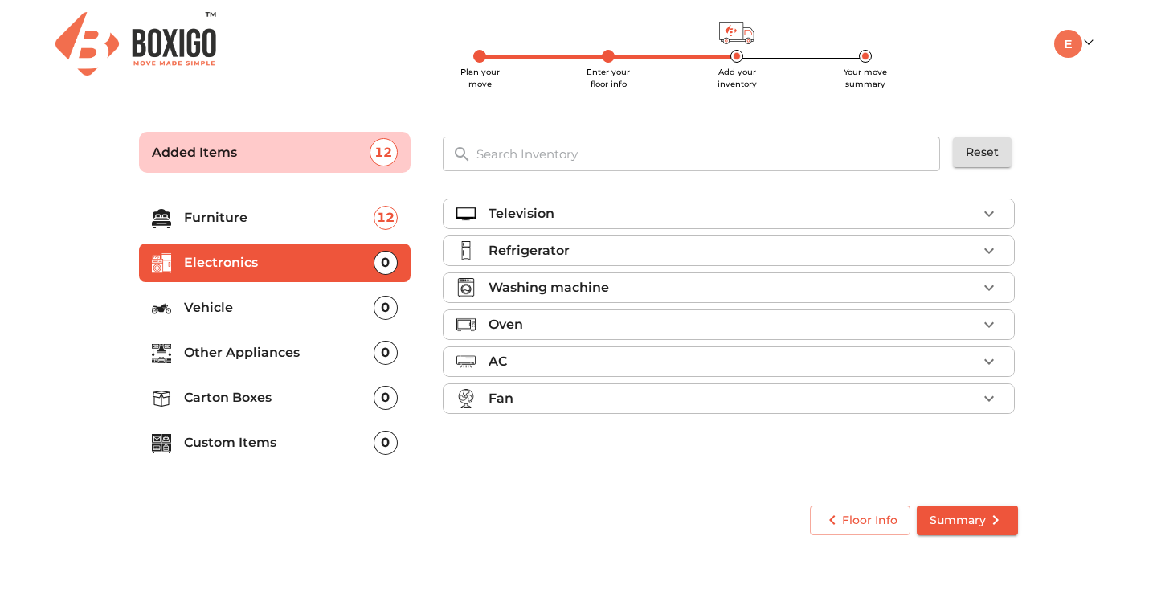
scroll to position [0, 0]
click at [605, 244] on div "Refrigerator" at bounding box center [733, 250] width 489 height 19
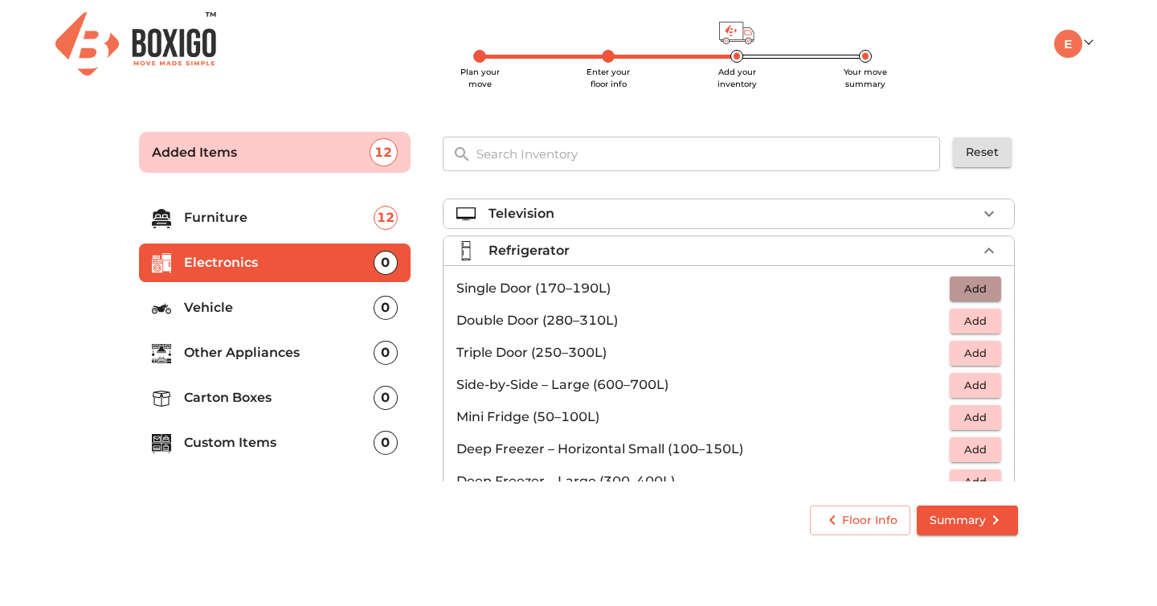
click at [965, 276] on button "Add" at bounding box center [975, 288] width 51 height 25
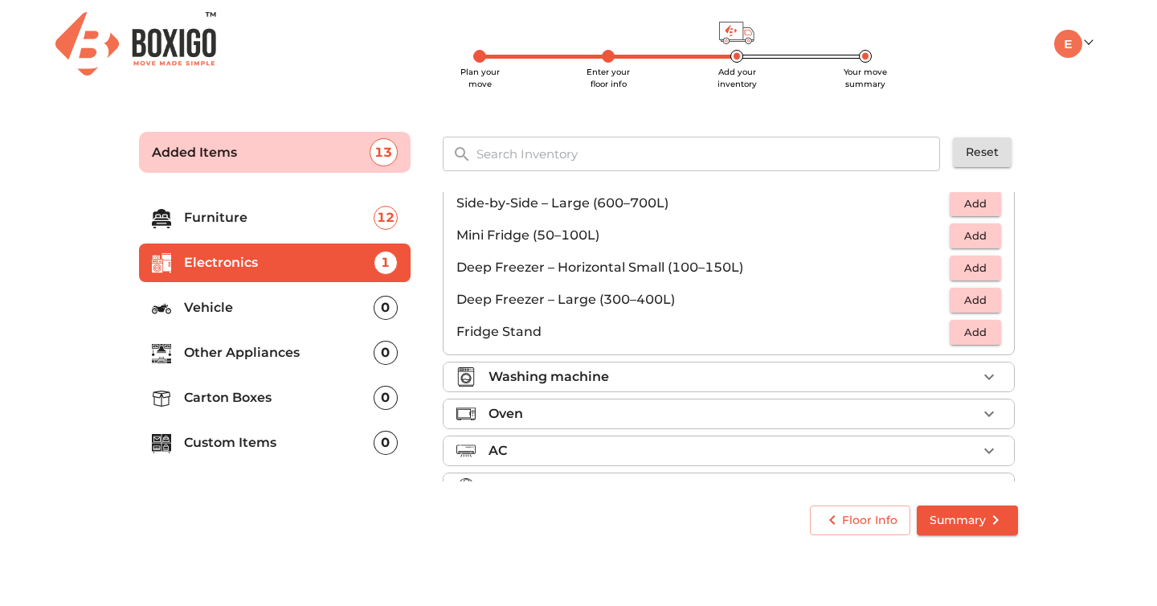
scroll to position [216, 0]
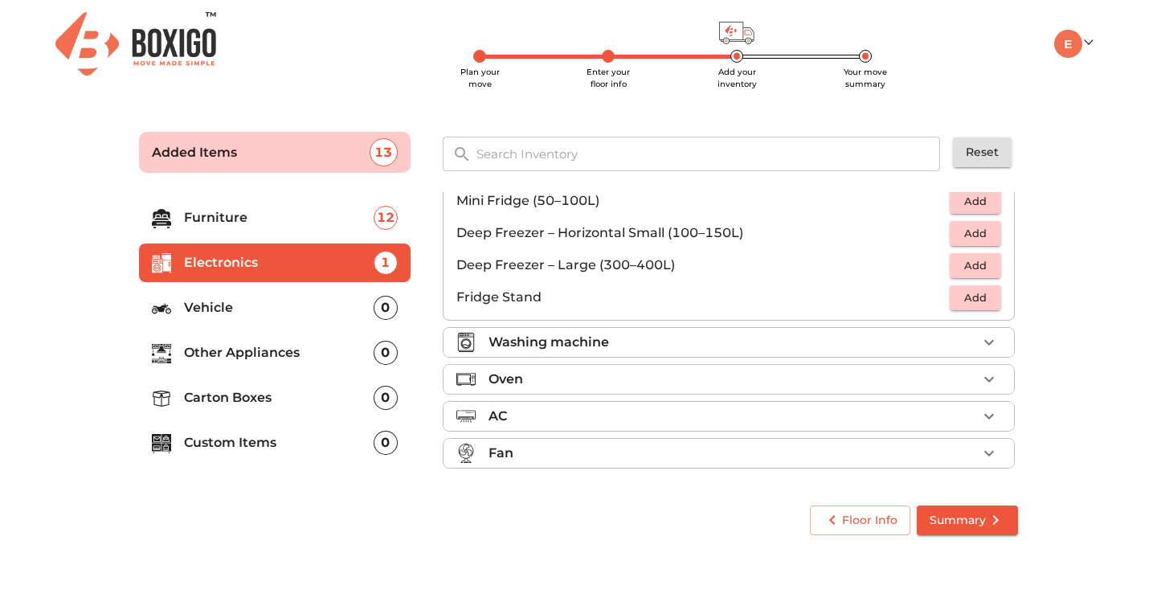
click at [618, 378] on div "Oven" at bounding box center [733, 379] width 489 height 19
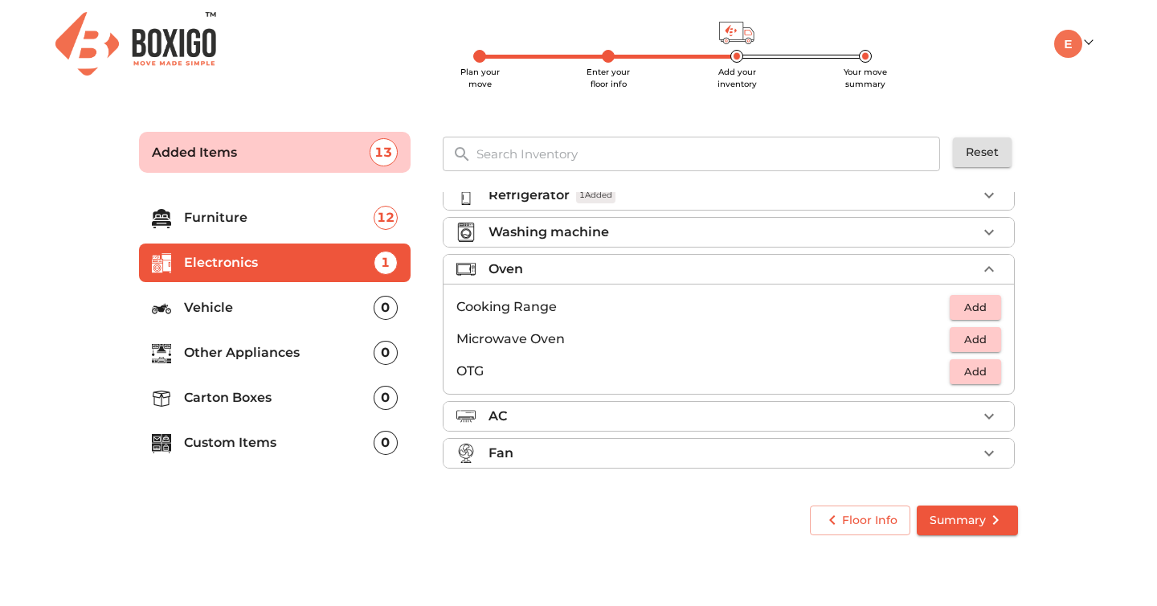
scroll to position [55, 0]
click at [986, 333] on span "Add" at bounding box center [975, 339] width 35 height 18
click at [277, 302] on p "Vehicle" at bounding box center [279, 307] width 190 height 19
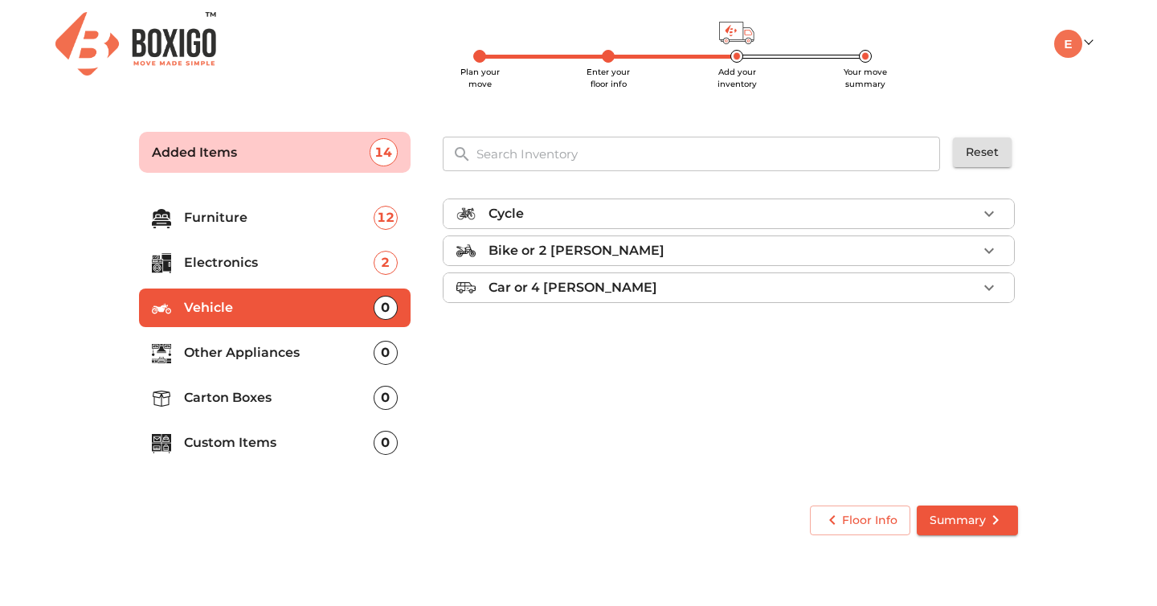
click at [975, 238] on li "Bike or 2 [PERSON_NAME]" at bounding box center [729, 250] width 570 height 29
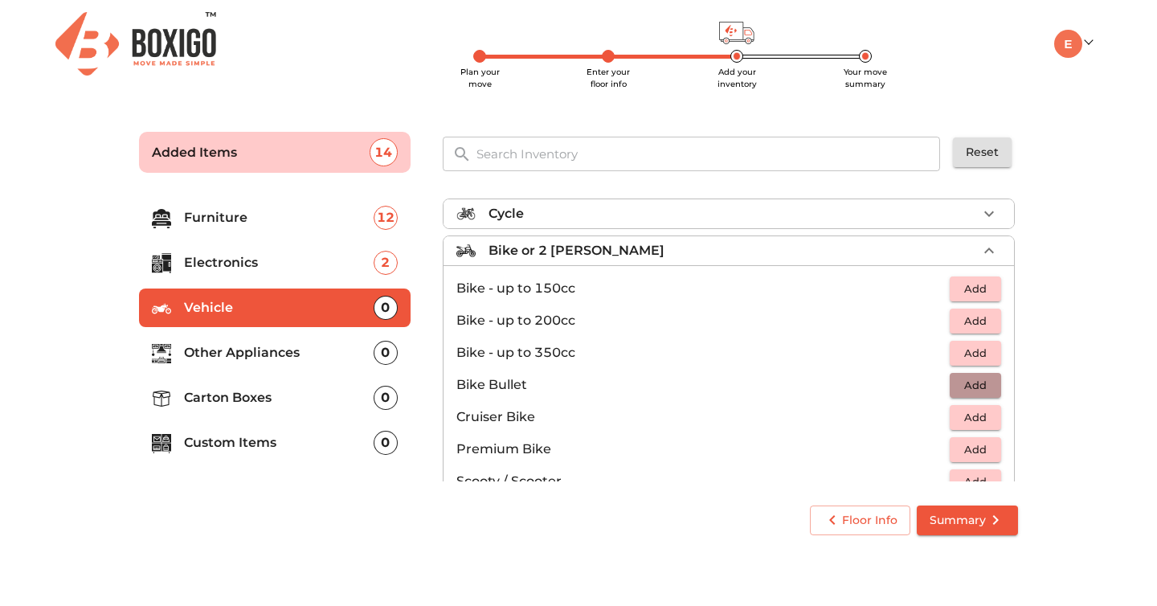
click at [965, 391] on span "Add" at bounding box center [975, 385] width 35 height 18
click at [300, 347] on p "Other Appliances" at bounding box center [279, 352] width 190 height 19
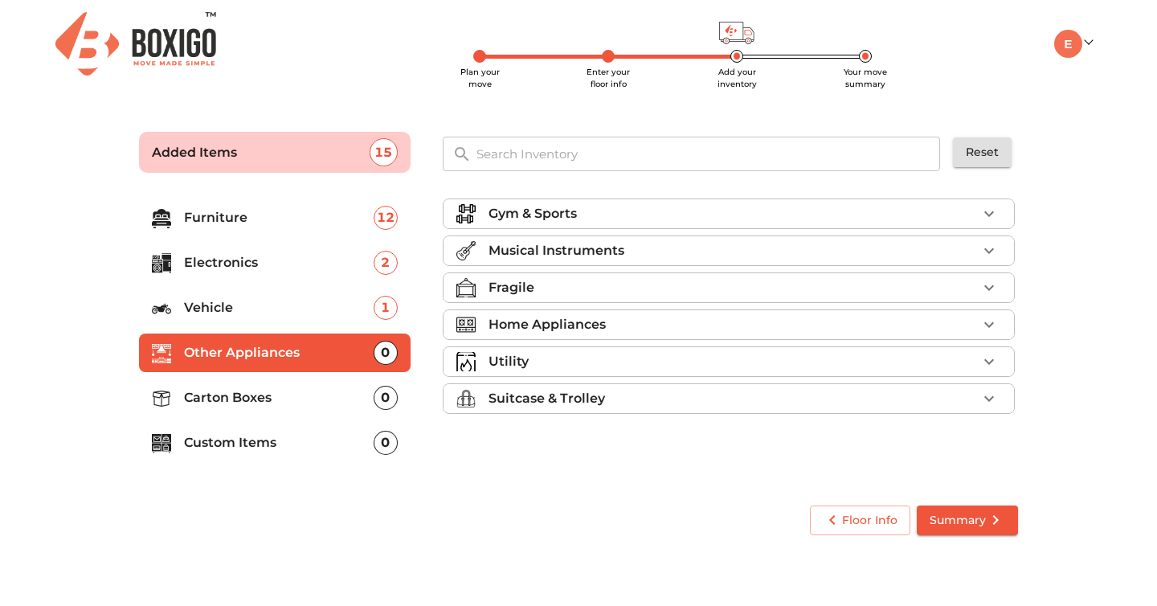
click at [556, 395] on p "Suitcase & Trolley" at bounding box center [547, 398] width 117 height 19
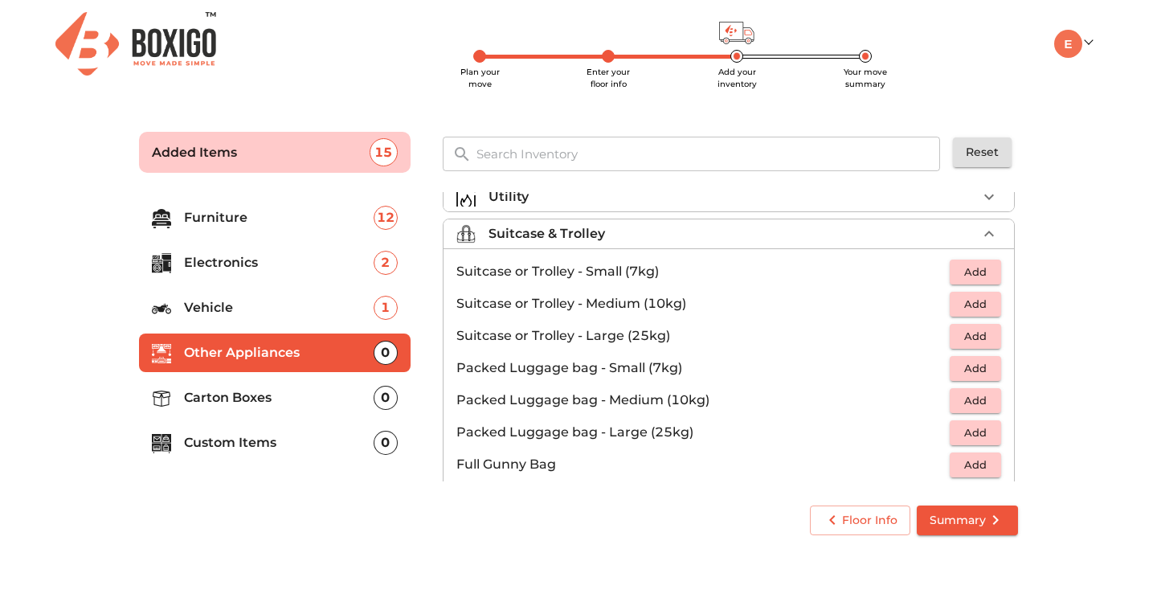
scroll to position [184, 0]
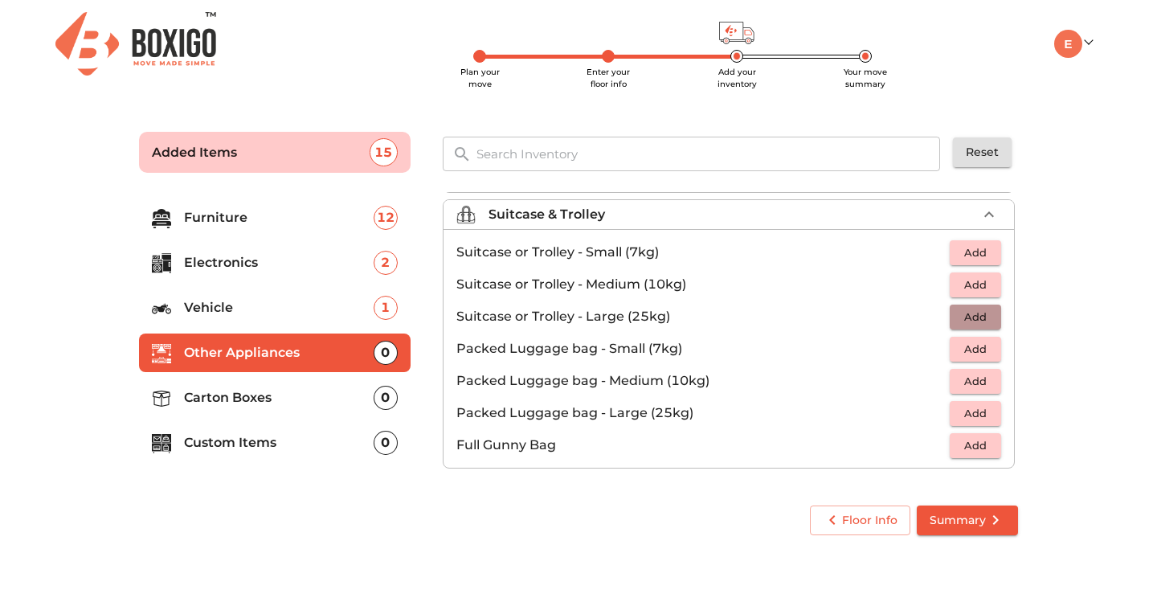
click at [970, 324] on span "Add" at bounding box center [975, 317] width 35 height 18
click at [970, 324] on div "1" at bounding box center [964, 317] width 73 height 24
click at [988, 319] on icon "button" at bounding box center [988, 316] width 19 height 19
click at [933, 317] on icon "button" at bounding box center [939, 316] width 19 height 19
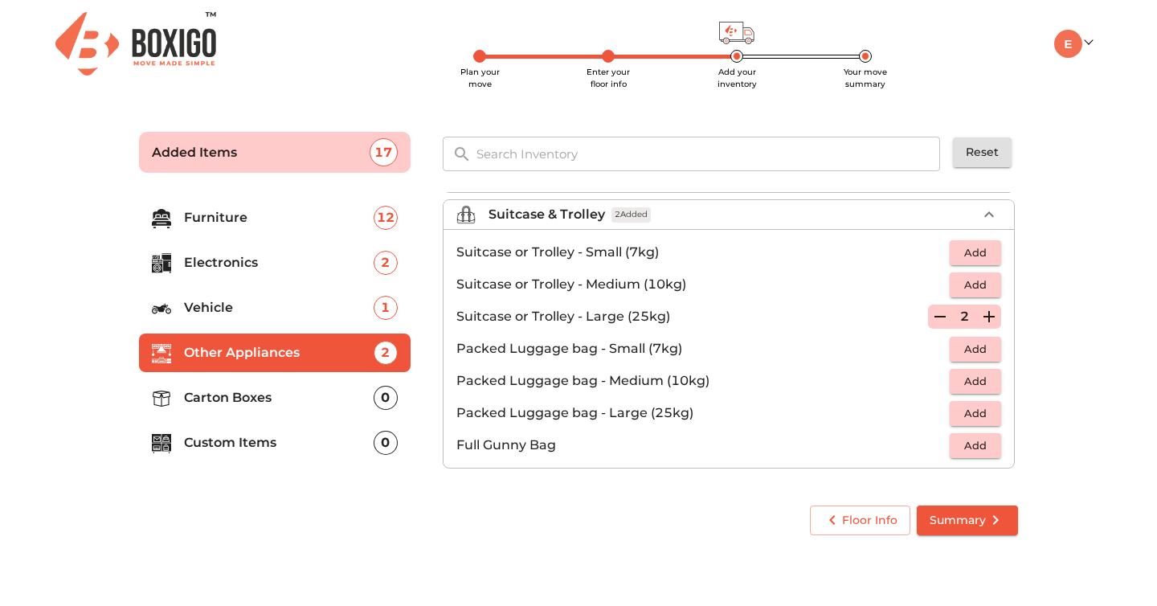
click at [251, 412] on li "Carton Boxes 0" at bounding box center [275, 397] width 272 height 39
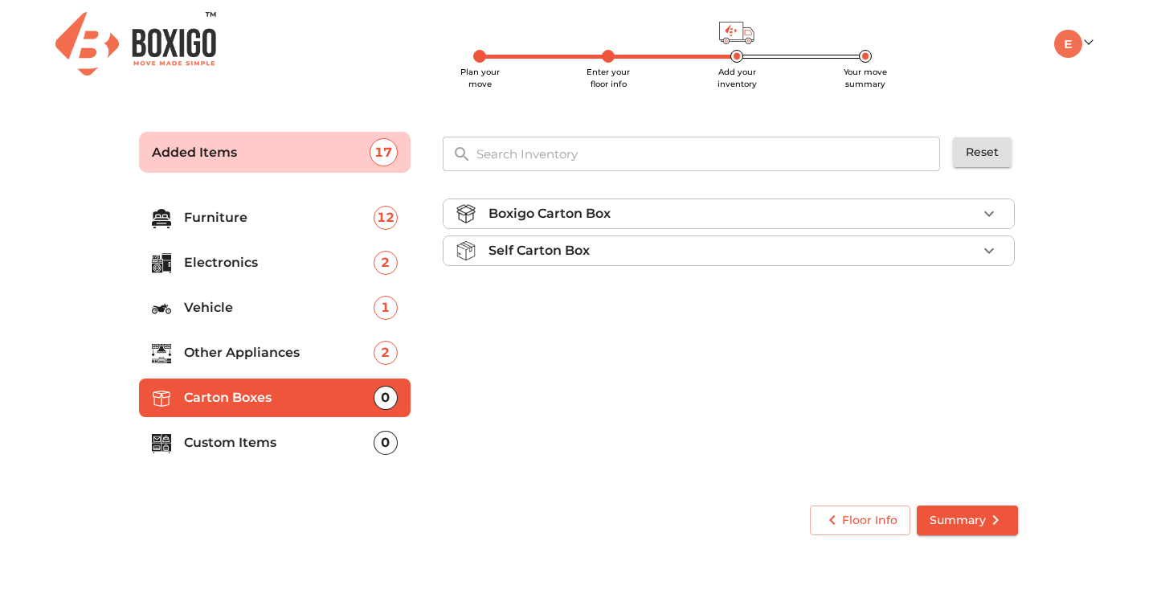
click at [800, 216] on div "Boxigo Carton Box" at bounding box center [733, 213] width 489 height 19
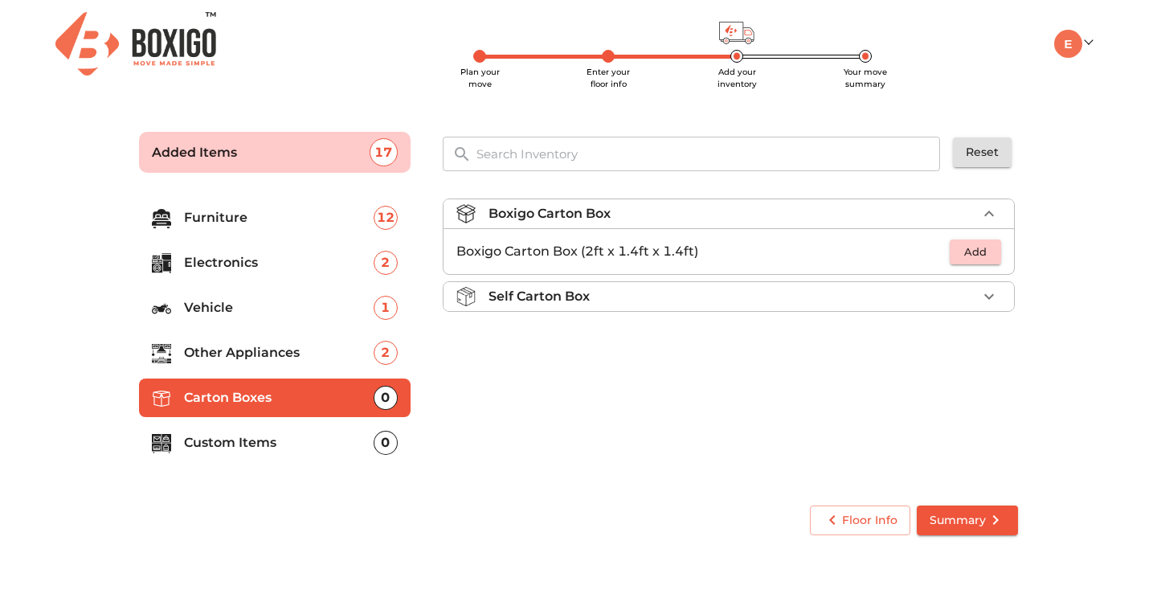
click at [769, 288] on div "Self Carton Box" at bounding box center [733, 296] width 489 height 19
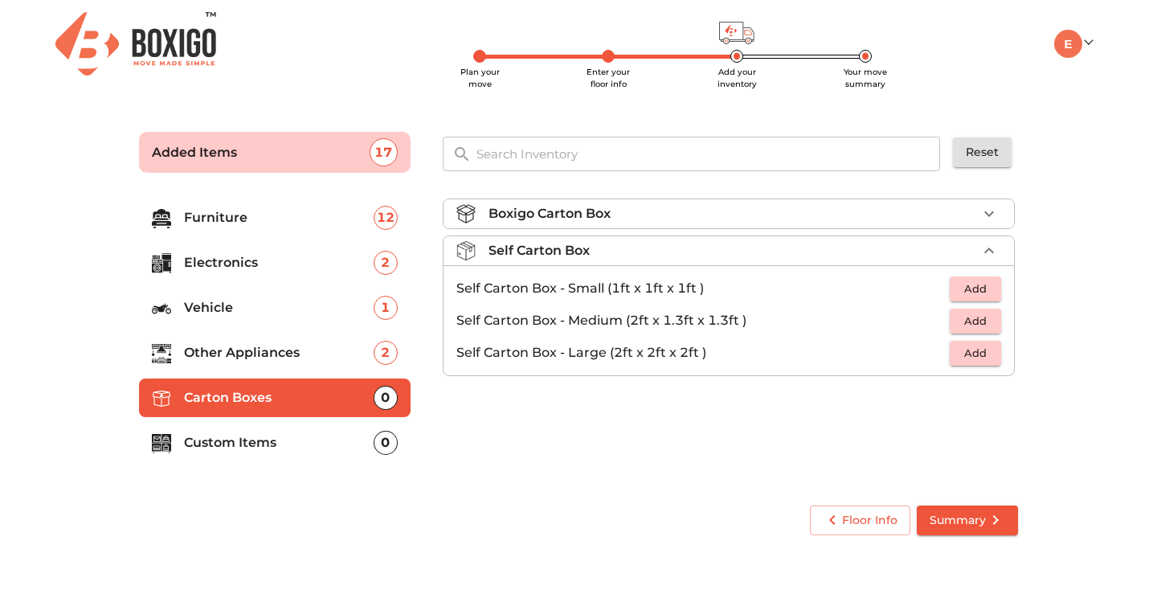
click at [773, 219] on div "Boxigo Carton Box" at bounding box center [733, 213] width 489 height 19
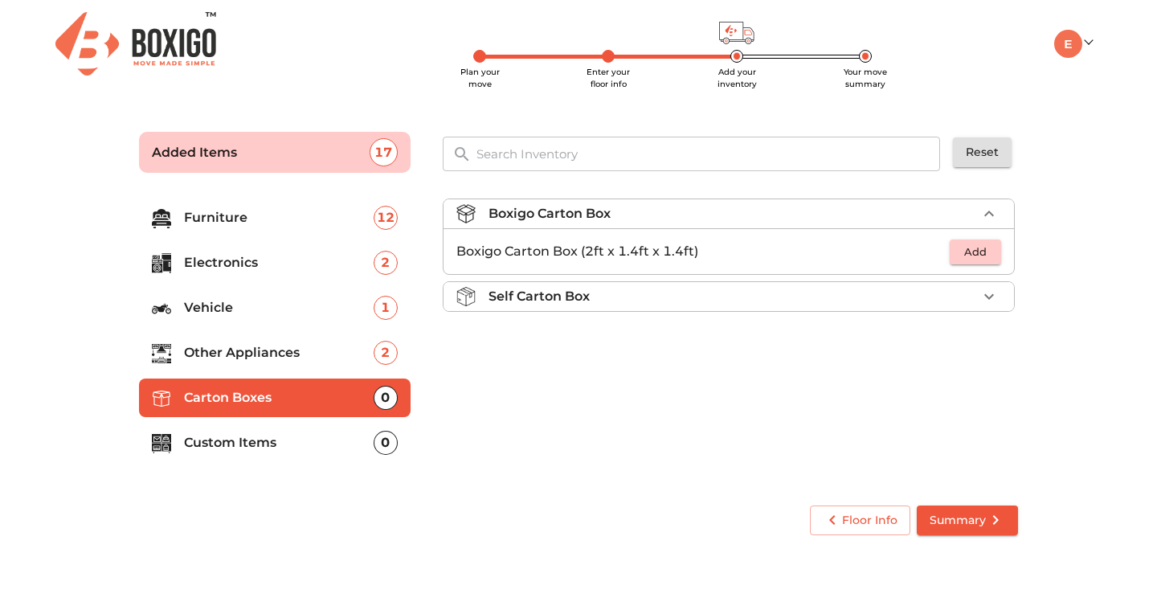
click at [743, 309] on li "Self Carton Box" at bounding box center [729, 296] width 570 height 29
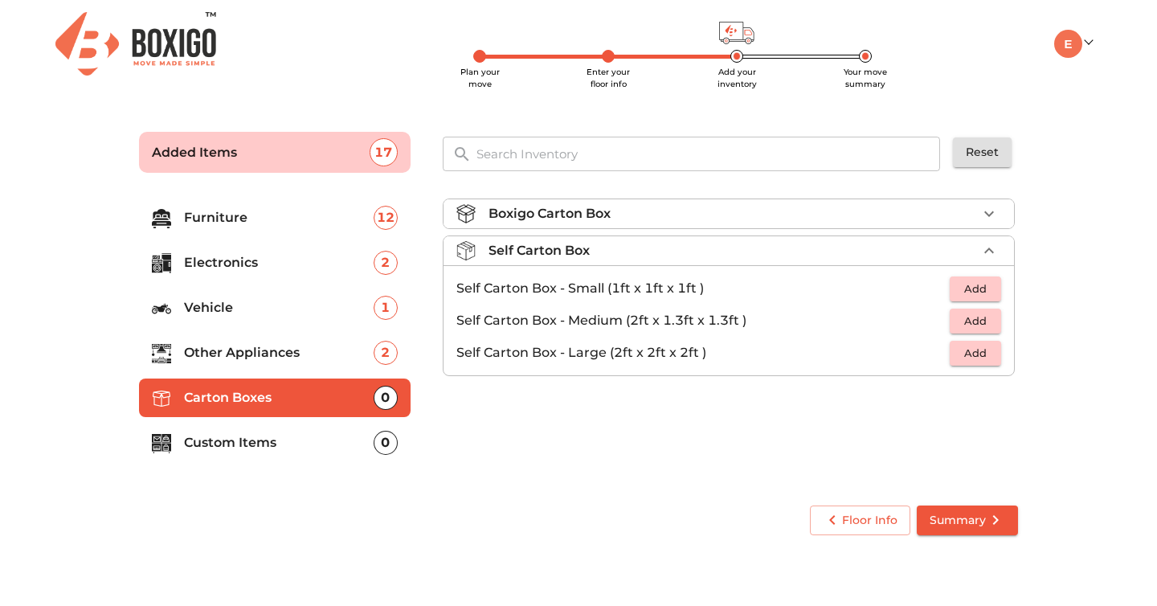
click at [986, 358] on span "Add" at bounding box center [975, 353] width 35 height 18
click at [986, 358] on icon "button" at bounding box center [988, 352] width 19 height 19
click at [313, 448] on p "Custom Items" at bounding box center [279, 442] width 190 height 19
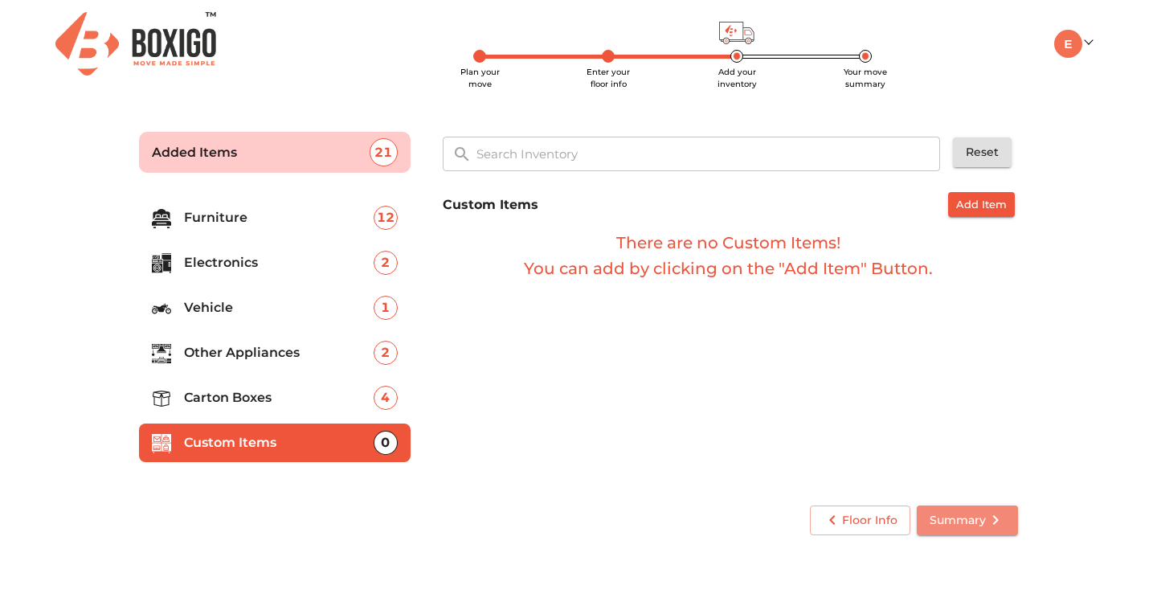
click at [920, 510] on button "Summary" at bounding box center [967, 520] width 101 height 30
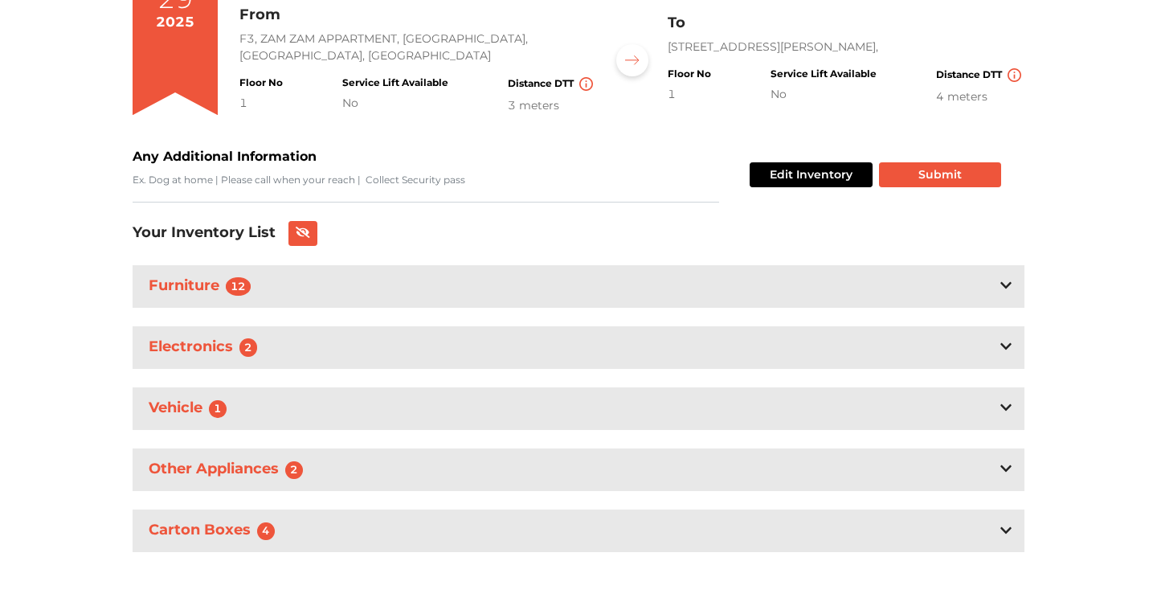
scroll to position [202, 0]
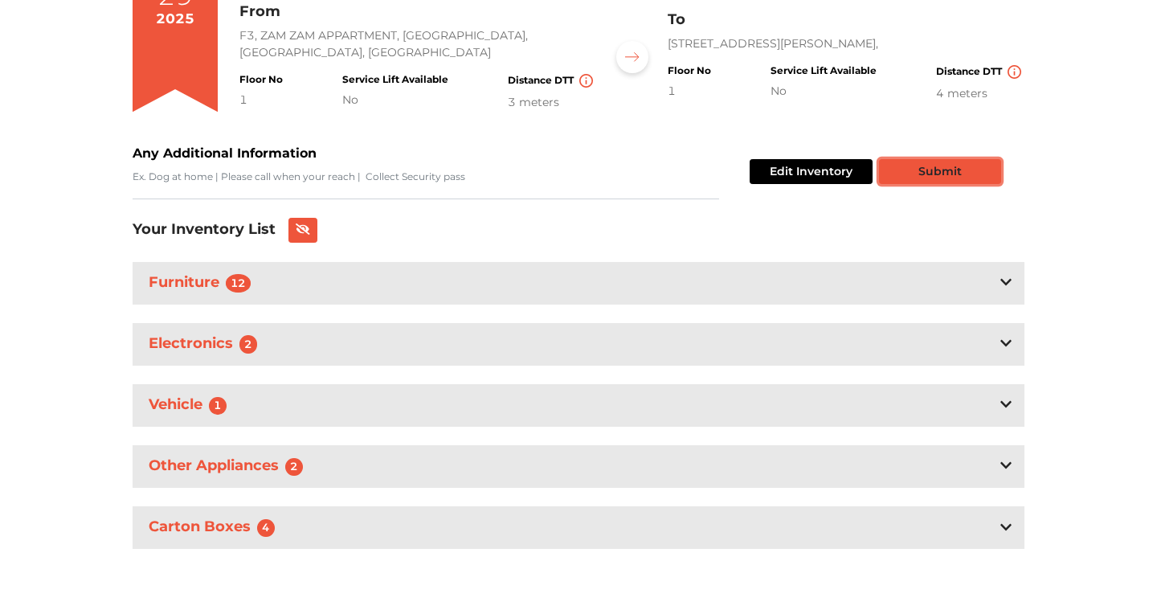
click at [961, 166] on button "Submit" at bounding box center [940, 171] width 122 height 25
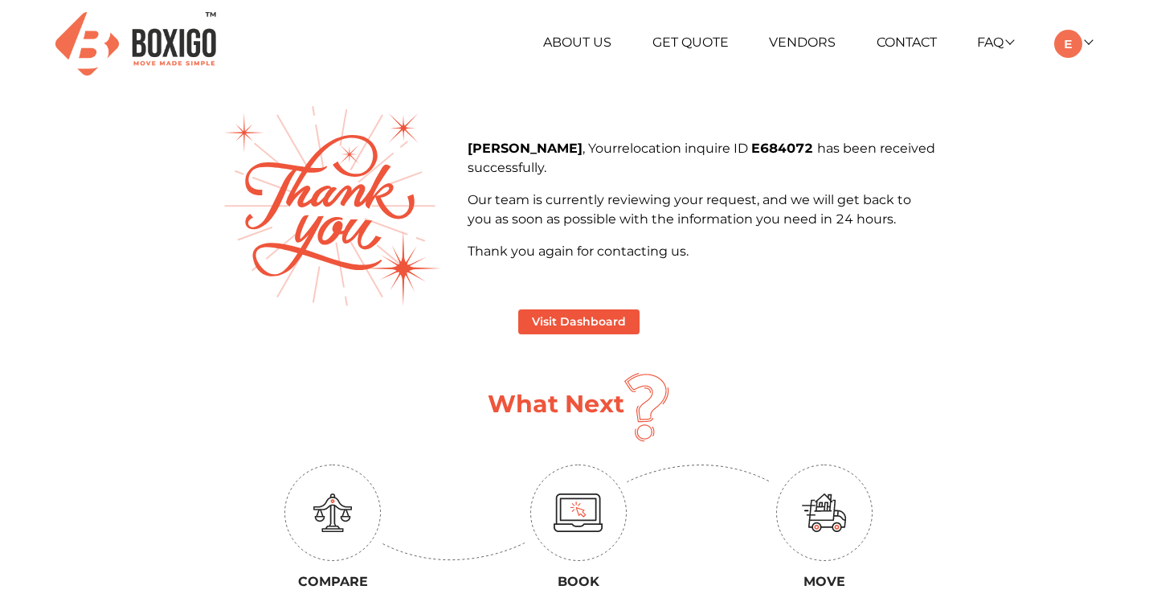
click at [198, 41] on img at bounding box center [135, 43] width 161 height 63
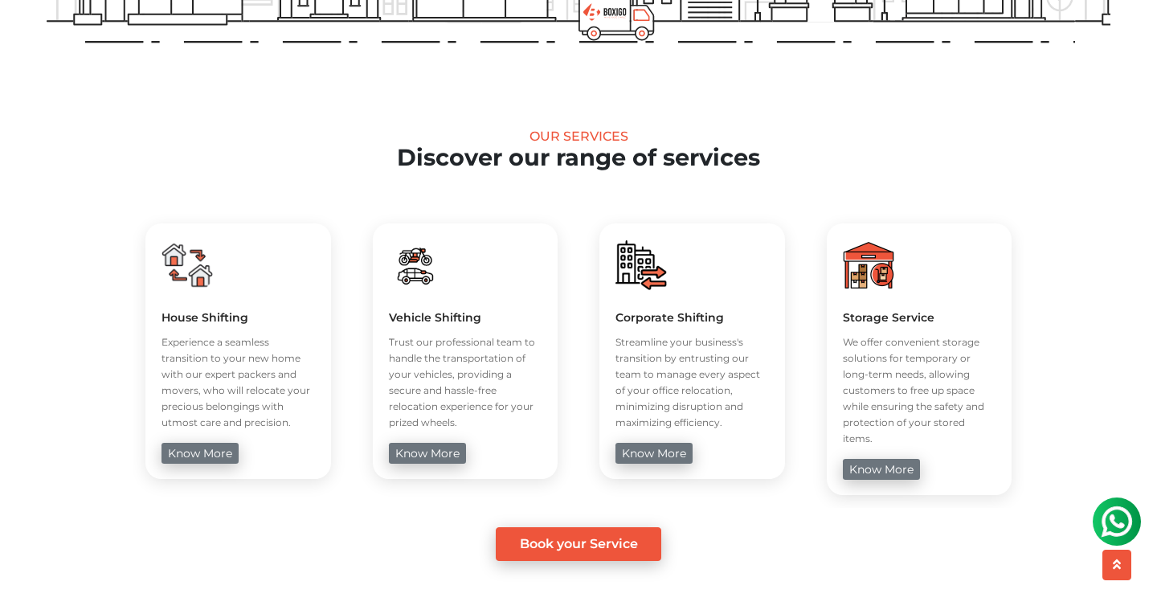
click at [938, 288] on div "Storage Service We offer convenient storage solutions for temporary or long-ter…" at bounding box center [920, 359] width 186 height 272
click at [870, 459] on link "know more" at bounding box center [881, 469] width 77 height 21
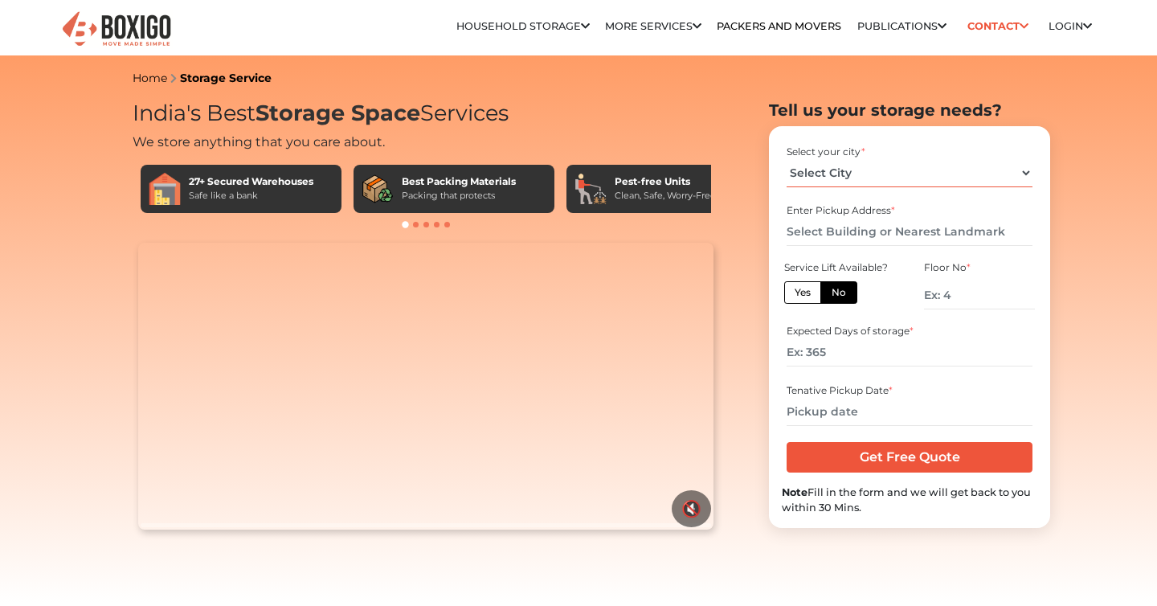
click at [864, 180] on select "Select City Bangalore Bengaluru Bhopal Bhubaneswar Chennai Coimbatore Cuttack D…" at bounding box center [909, 173] width 245 height 28
select select "[GEOGRAPHIC_DATA]"
click at [787, 159] on select "Select City Bangalore Bengaluru Bhopal Bhubaneswar Chennai Coimbatore Cuttack D…" at bounding box center [909, 173] width 245 height 28
click at [833, 235] on input "text" at bounding box center [909, 232] width 245 height 28
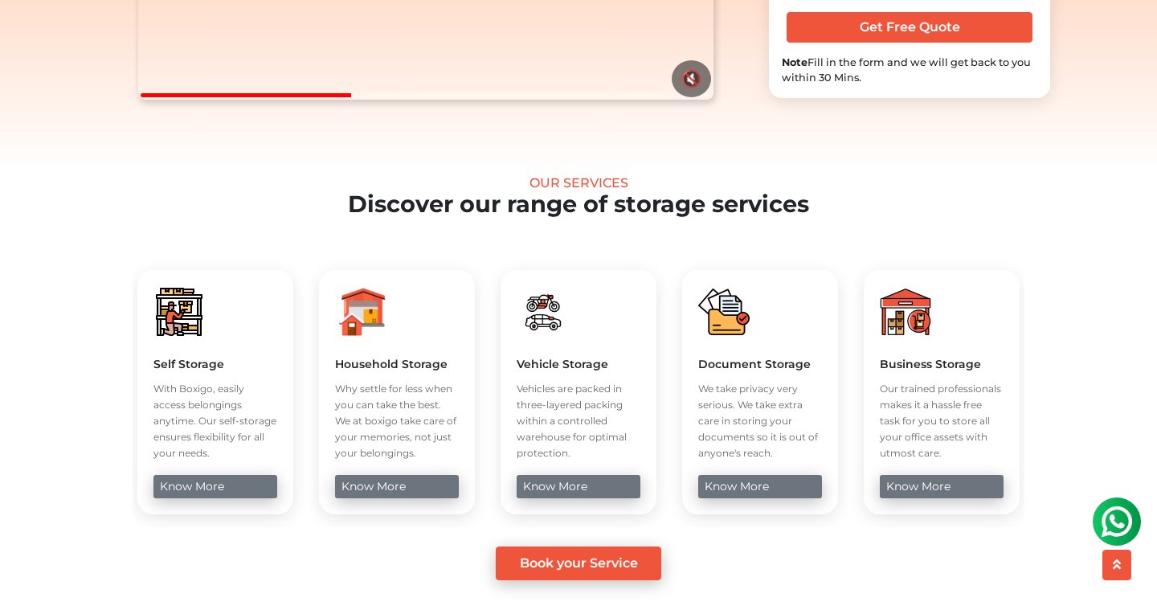
scroll to position [432, 0]
